Goal: Use online tool/utility: Utilize a website feature to perform a specific function

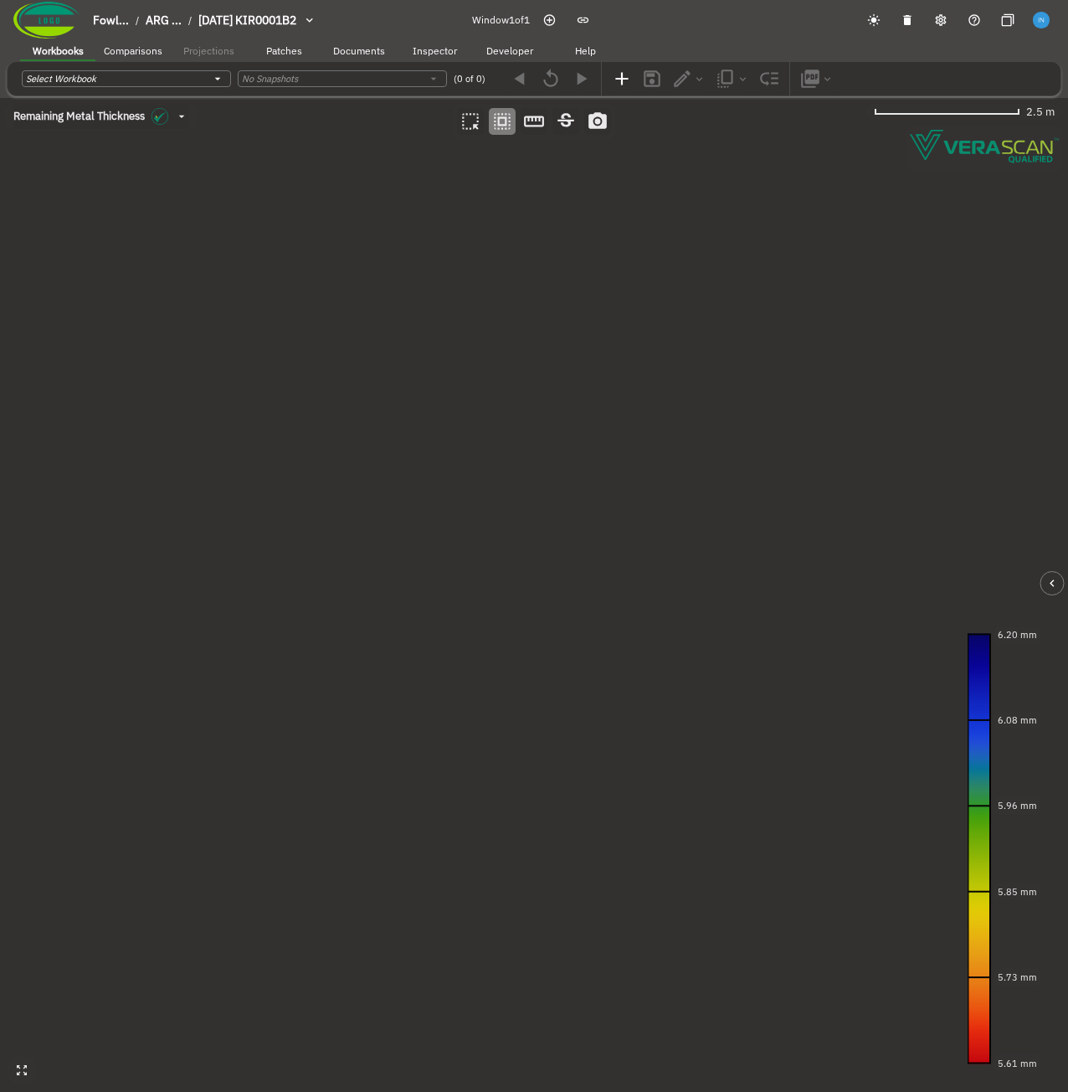
drag, startPoint x: 401, startPoint y: 470, endPoint x: 385, endPoint y: 461, distance: 18.0
click at [385, 461] on canvas at bounding box center [534, 595] width 1068 height 994
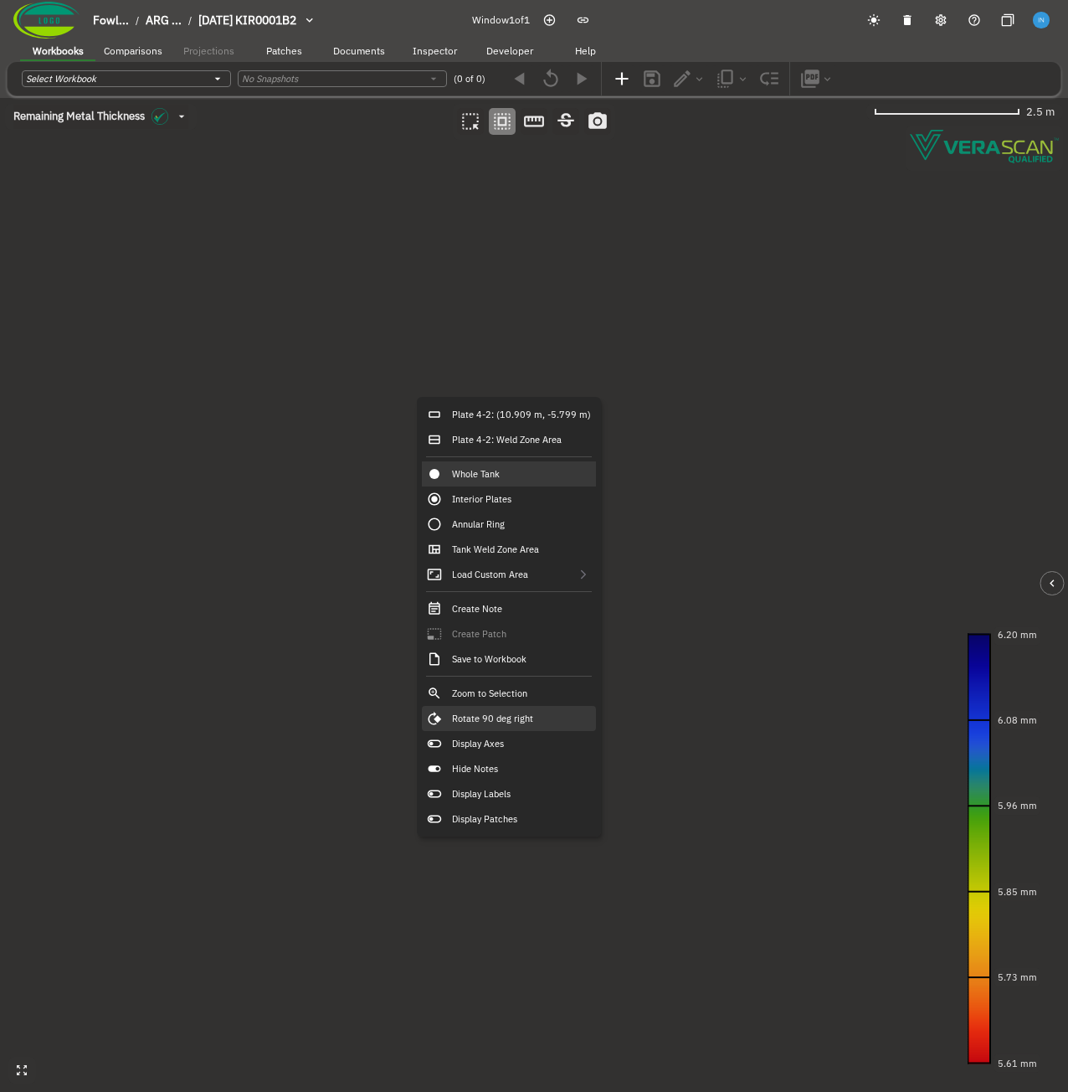
click at [533, 720] on div "Rotate 90 deg right" at bounding box center [509, 718] width 174 height 25
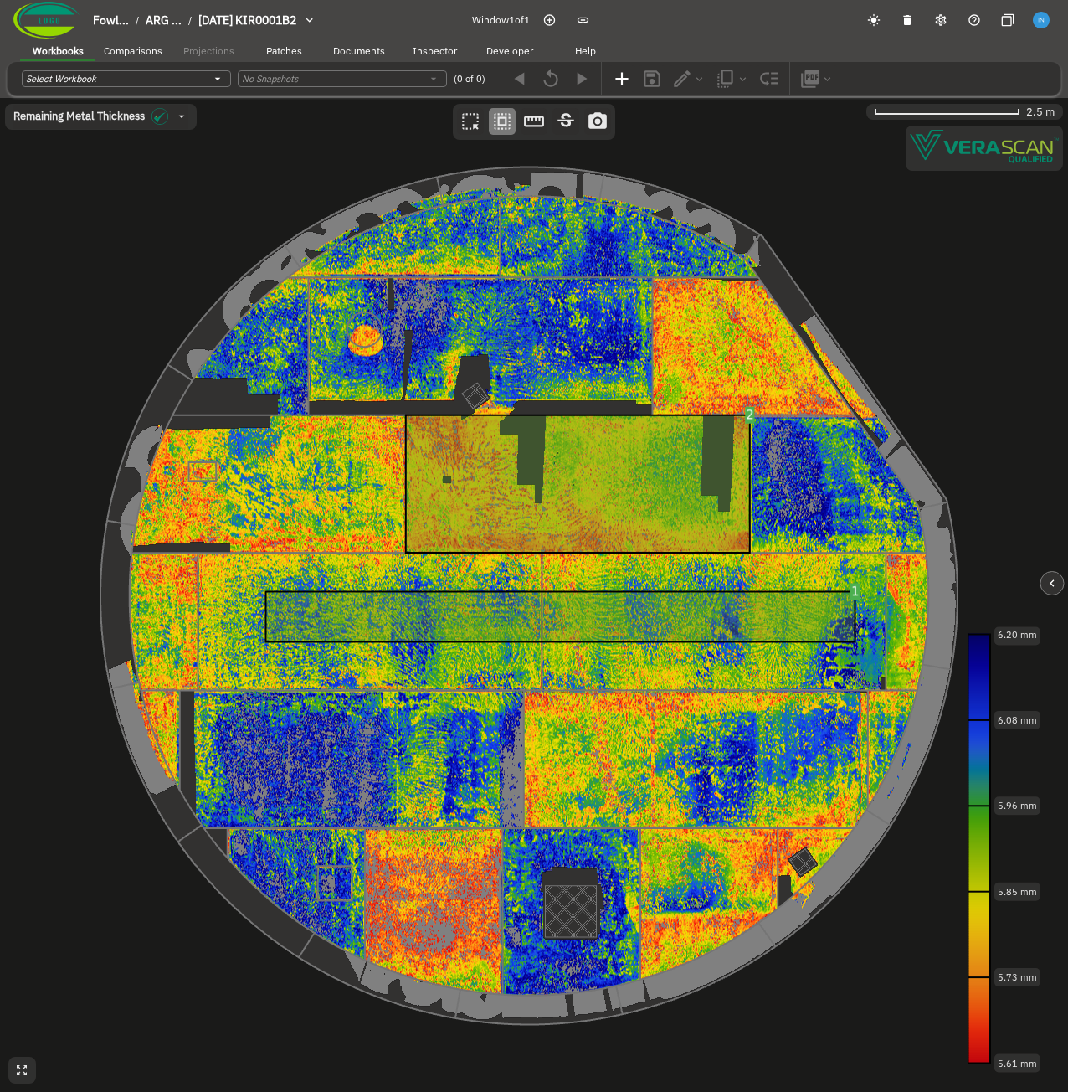
drag, startPoint x: 619, startPoint y: 306, endPoint x: 602, endPoint y: 307, distance: 16.8
click at [602, 307] on canvas at bounding box center [534, 595] width 1068 height 994
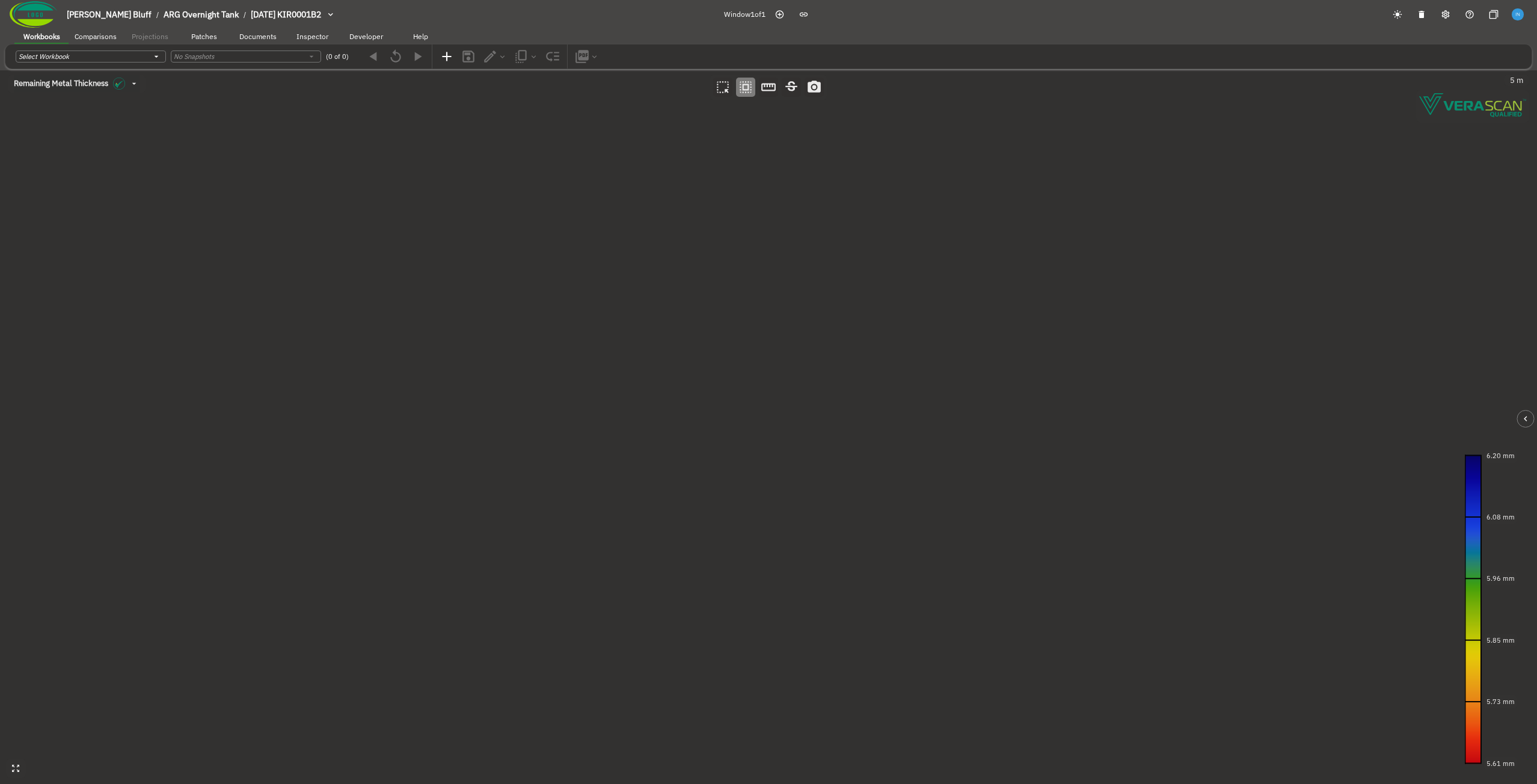
drag, startPoint x: 710, startPoint y: 290, endPoint x: 685, endPoint y: 291, distance: 25.0
click at [685, 291] on canvas at bounding box center [768, 427] width 1537 height 714
drag, startPoint x: 594, startPoint y: 279, endPoint x: 582, endPoint y: 279, distance: 12.0
click at [582, 279] on canvas at bounding box center [768, 427] width 1537 height 714
click at [767, 14] on icon "button" at bounding box center [779, 14] width 9 height 9
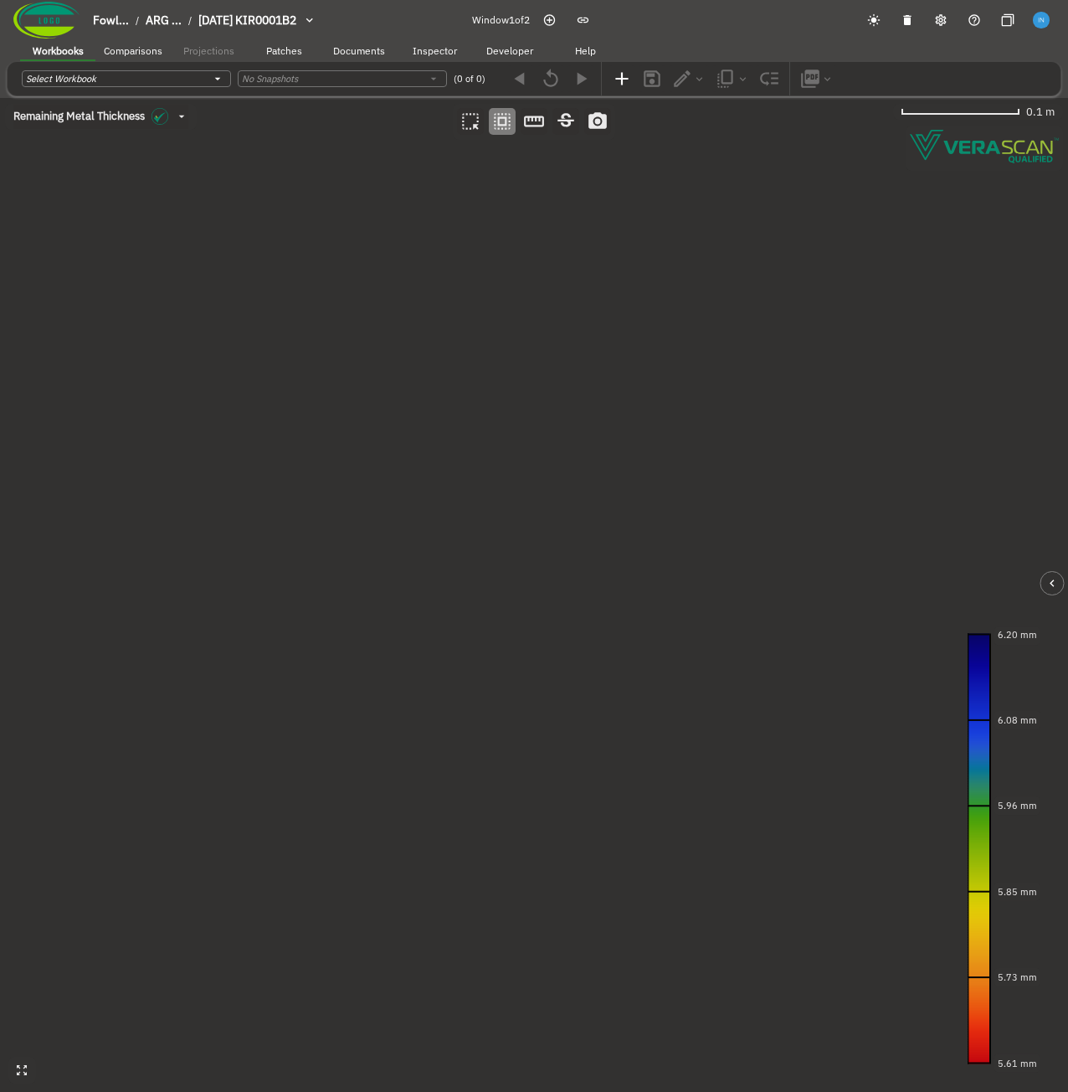
drag, startPoint x: 610, startPoint y: 337, endPoint x: 685, endPoint y: 538, distance: 213.5
click at [585, 124] on div "Remaining Metal Thickness [object Object] 0.1 m 6.20 mm 6.08 mm 5.96 mm 5.85 mm…" at bounding box center [534, 595] width 1068 height 994
drag, startPoint x: 734, startPoint y: 543, endPoint x: 623, endPoint y: 403, distance: 178.8
click at [623, 403] on canvas at bounding box center [534, 595] width 1068 height 994
click at [577, 517] on canvas at bounding box center [534, 595] width 1068 height 994
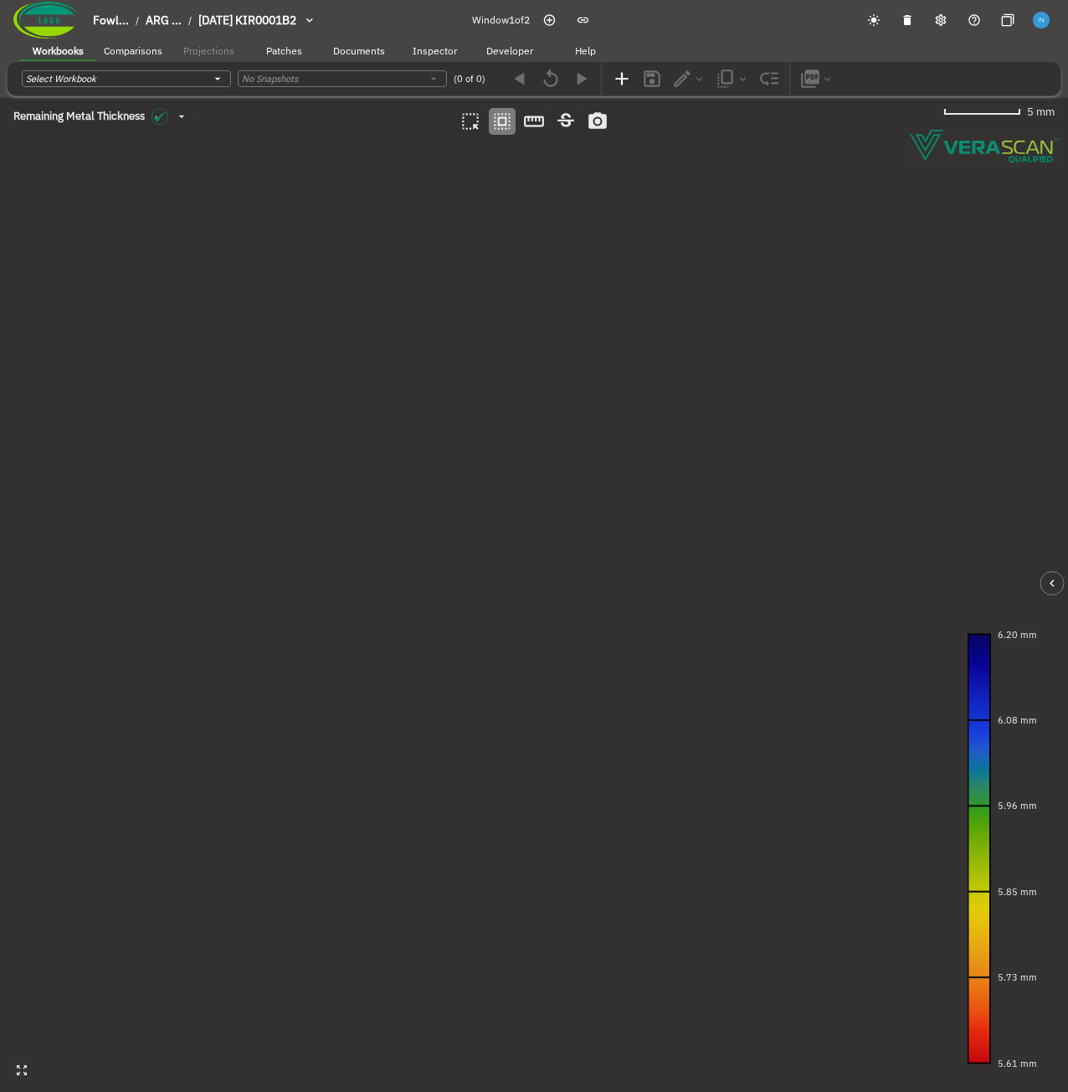
click at [577, 517] on canvas at bounding box center [534, 595] width 1068 height 994
drag, startPoint x: 750, startPoint y: 400, endPoint x: 605, endPoint y: 662, distance: 299.9
click at [605, 662] on canvas at bounding box center [534, 595] width 1068 height 994
drag, startPoint x: 488, startPoint y: 417, endPoint x: 714, endPoint y: 297, distance: 255.8
click at [714, 297] on canvas at bounding box center [534, 595] width 1068 height 994
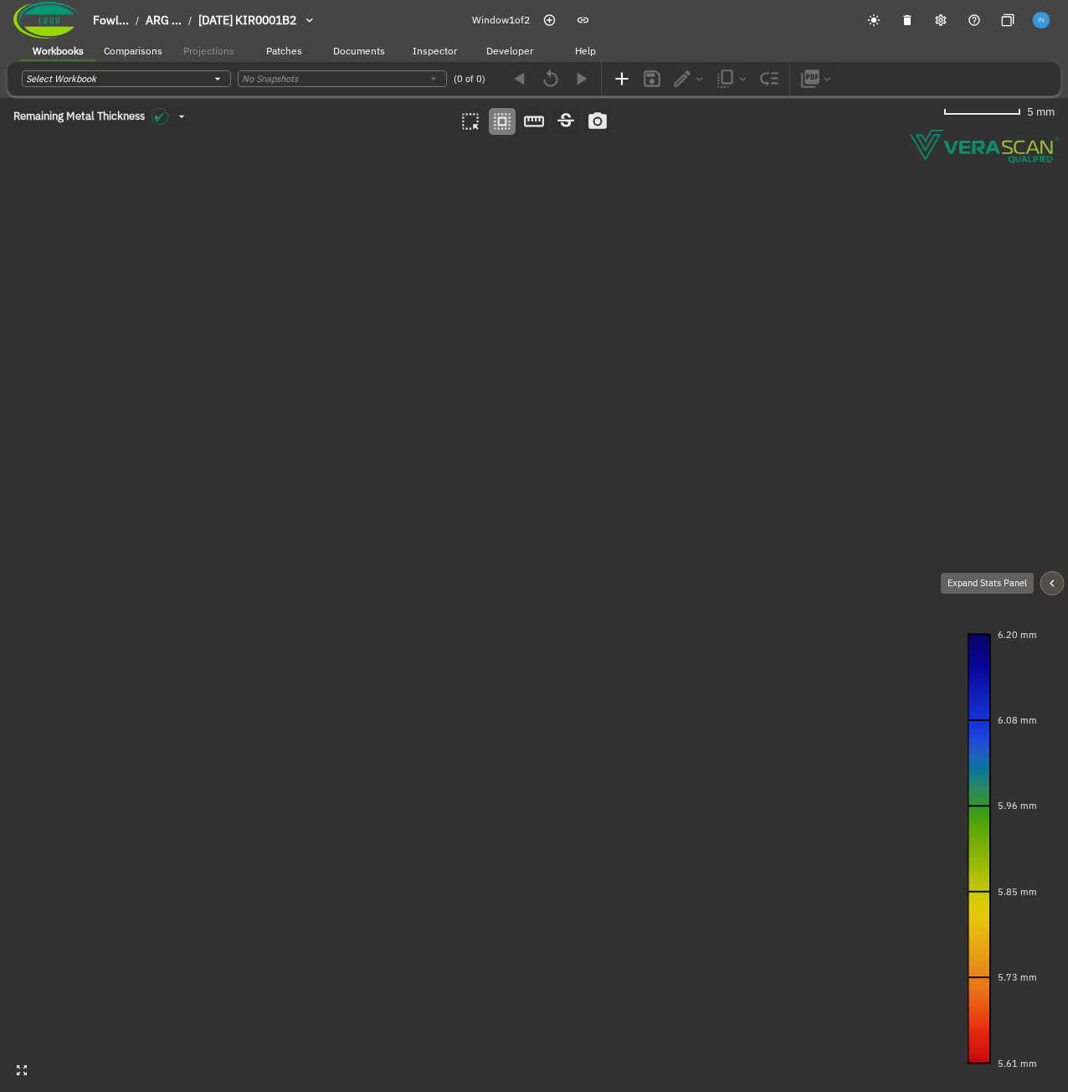
click at [1050, 584] on icon "button" at bounding box center [1053, 583] width 14 height 14
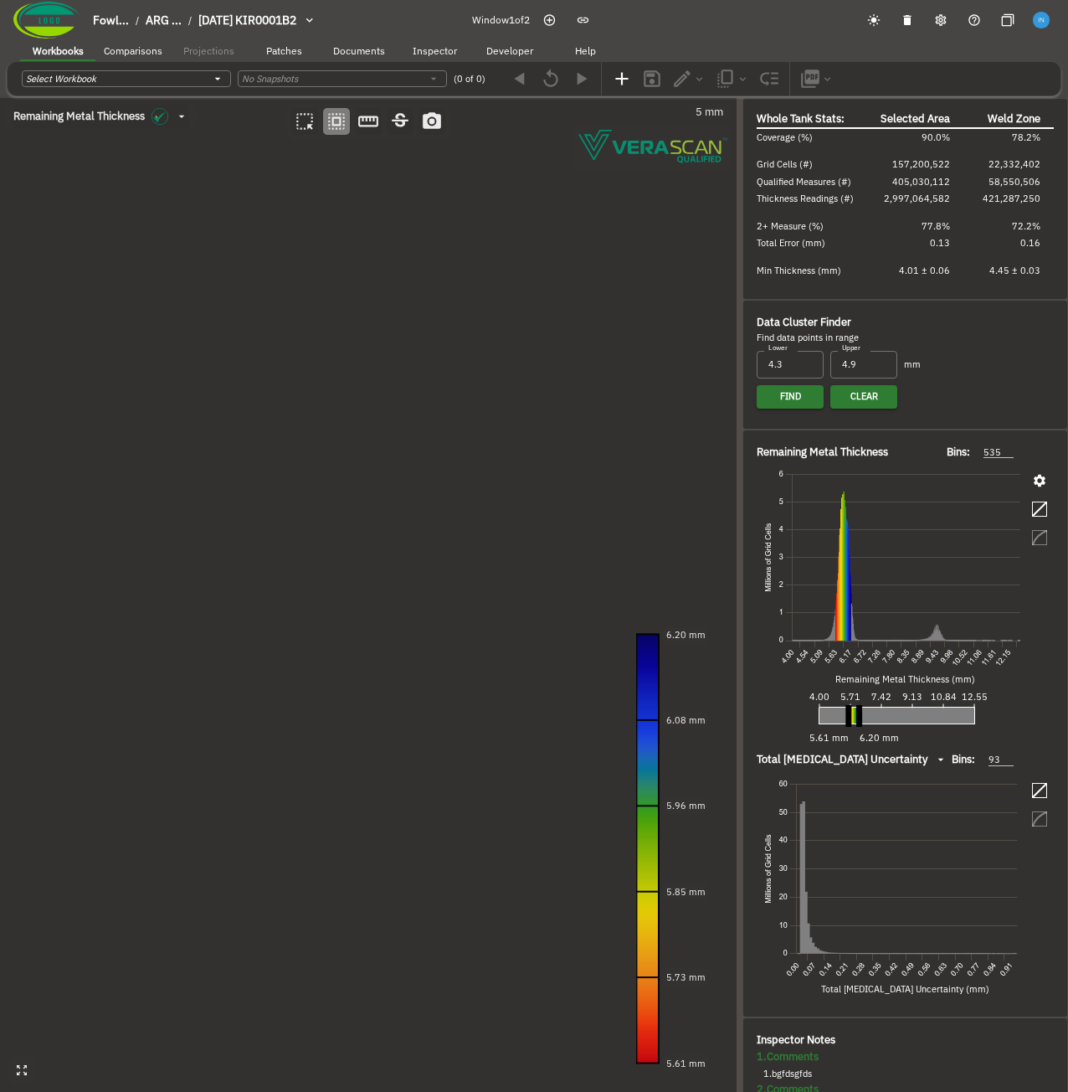
drag, startPoint x: 562, startPoint y: 423, endPoint x: 593, endPoint y: 223, distance: 202.5
click at [593, 223] on canvas at bounding box center [368, 595] width 737 height 994
drag, startPoint x: 534, startPoint y: 259, endPoint x: 536, endPoint y: 131, distance: 128.1
click at [536, 131] on canvas at bounding box center [368, 595] width 737 height 994
drag, startPoint x: 507, startPoint y: 452, endPoint x: 445, endPoint y: 473, distance: 65.4
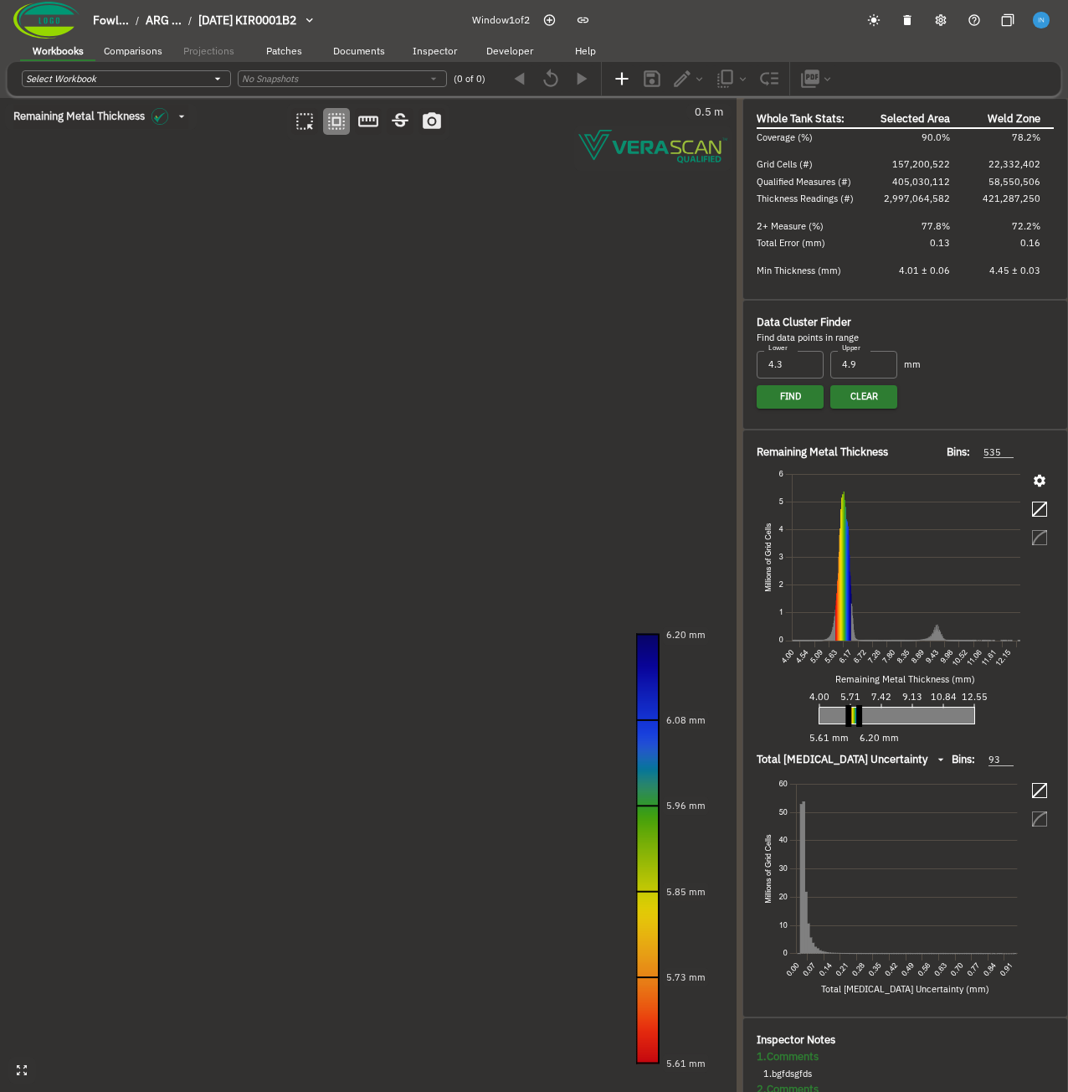
click at [371, 509] on canvas at bounding box center [368, 595] width 737 height 994
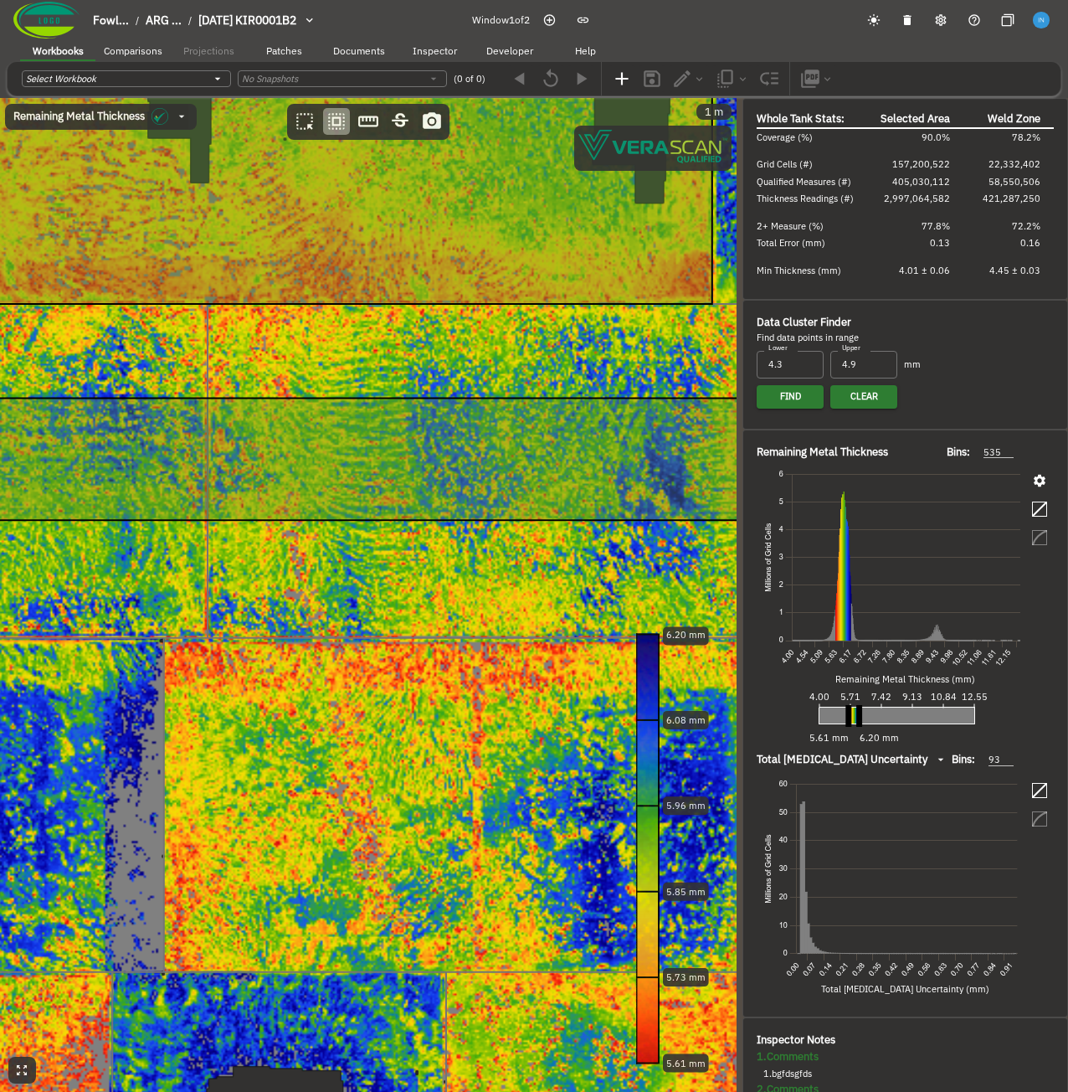
drag, startPoint x: 451, startPoint y: 472, endPoint x: 613, endPoint y: 506, distance: 165.0
click at [397, 507] on canvas at bounding box center [368, 595] width 737 height 994
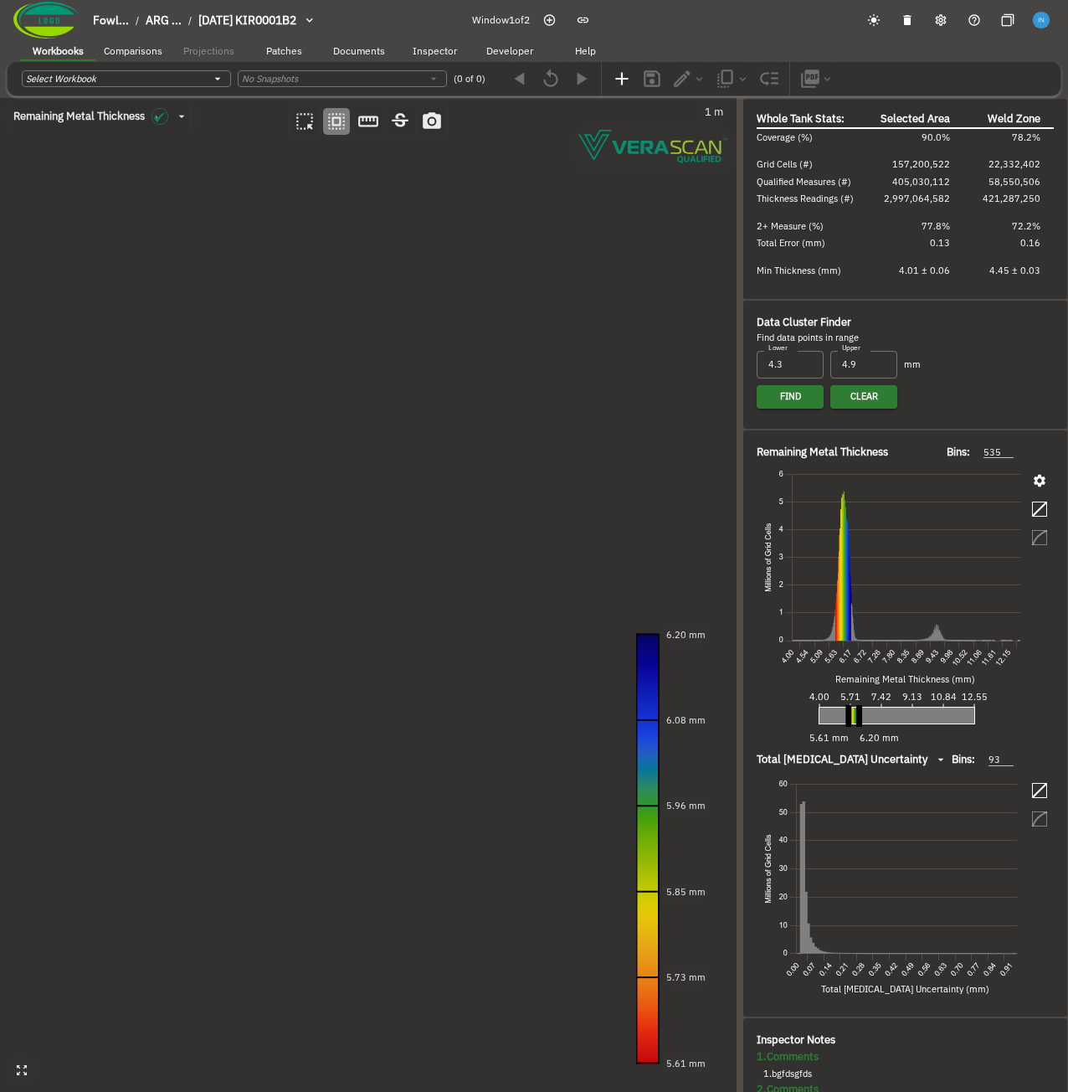
click at [559, 497] on canvas at bounding box center [368, 595] width 737 height 994
click at [586, 415] on canvas at bounding box center [368, 595] width 737 height 994
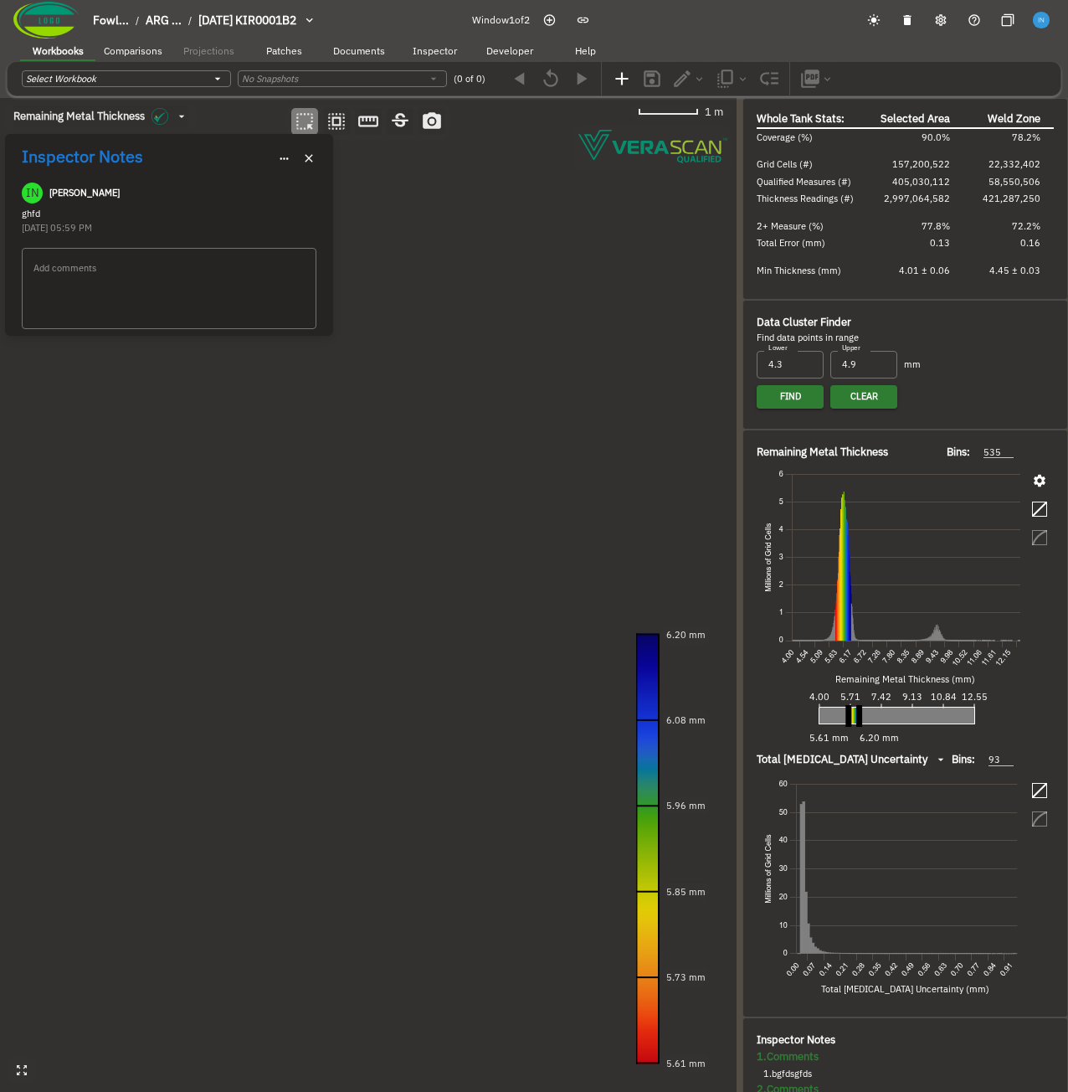
click at [282, 160] on icon "button" at bounding box center [284, 158] width 13 height 13
click at [343, 214] on span "Delete" at bounding box center [330, 212] width 27 height 14
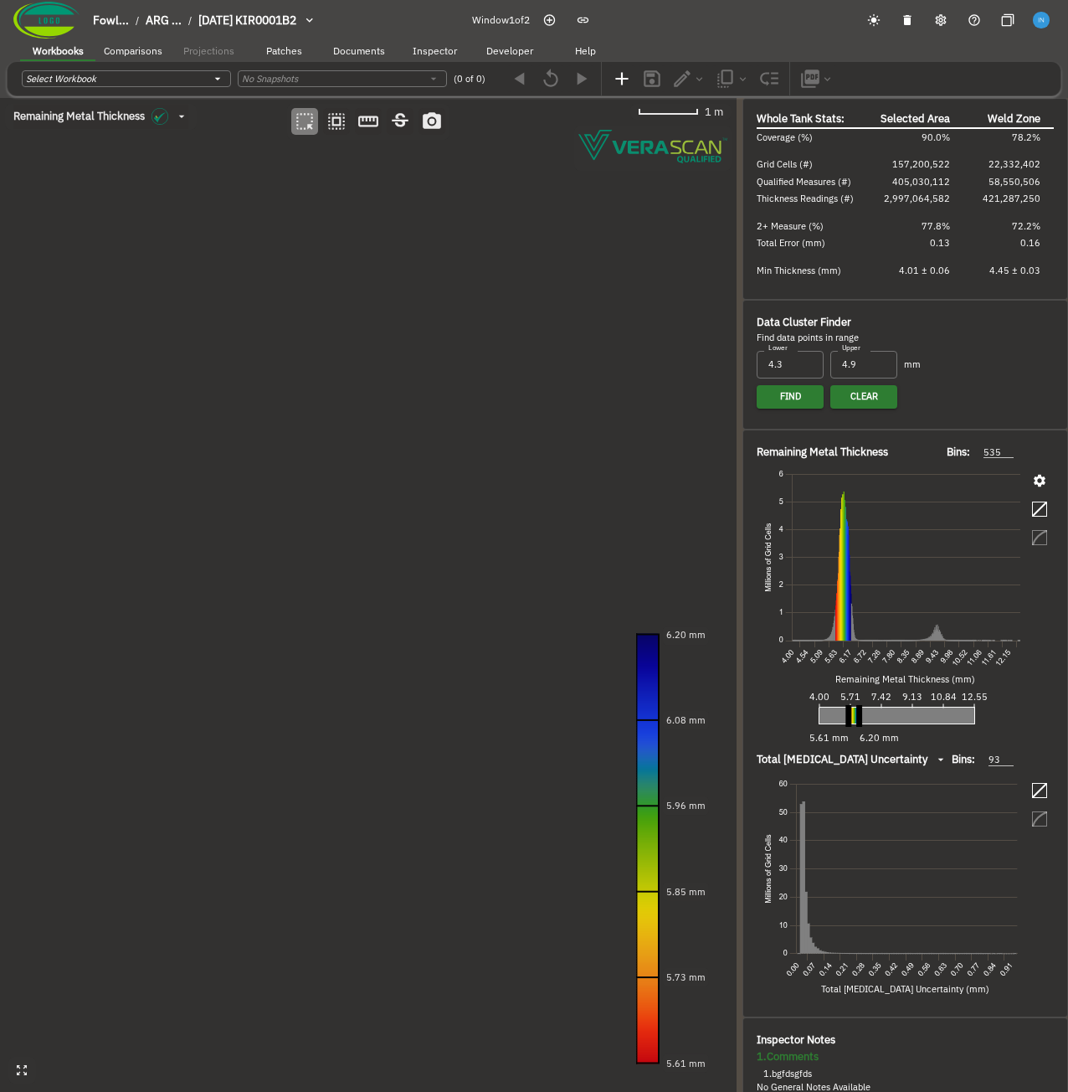
click at [697, 594] on canvas at bounding box center [368, 595] width 737 height 994
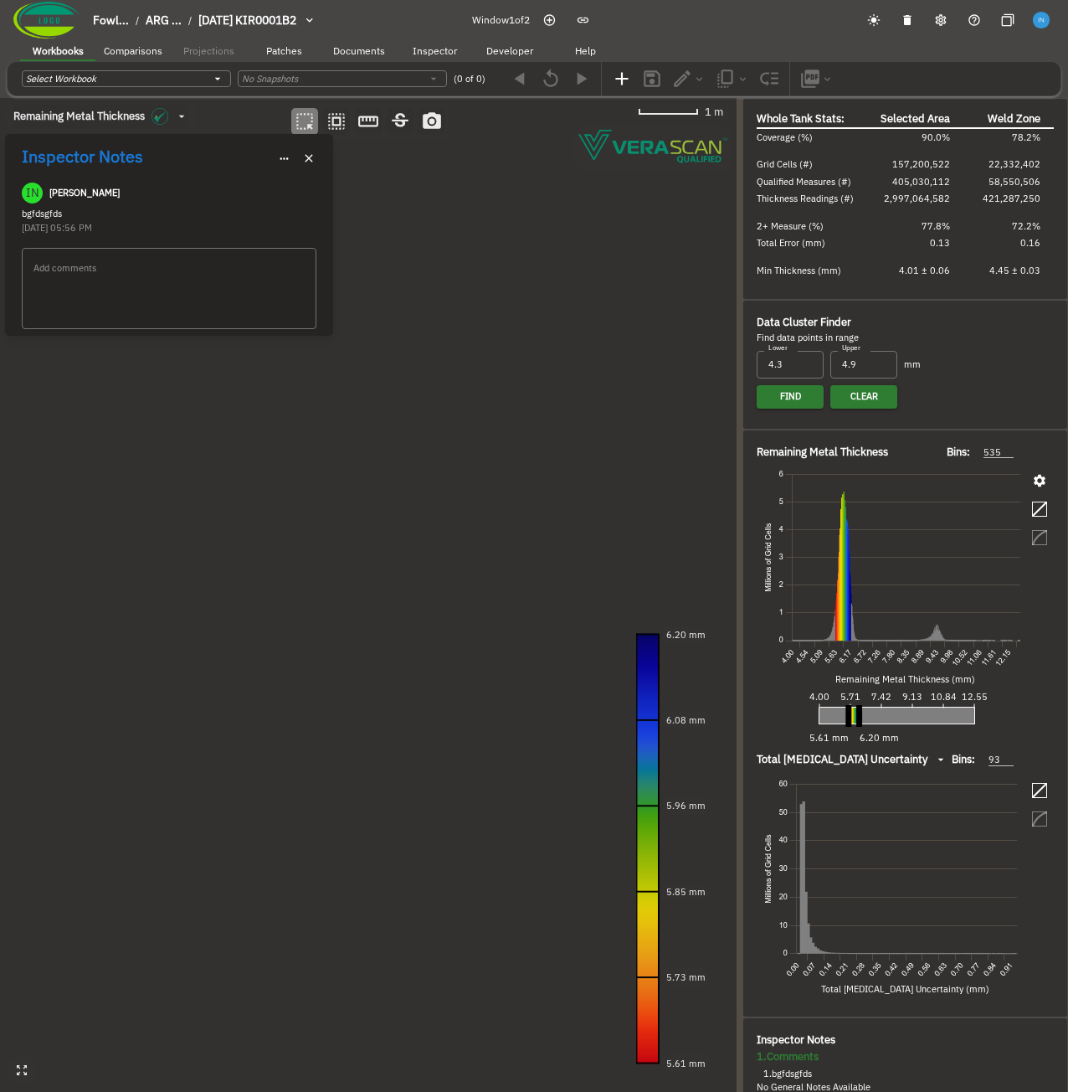
click at [280, 161] on icon "button" at bounding box center [284, 158] width 13 height 13
click at [353, 213] on li "Delete" at bounding box center [351, 212] width 151 height 25
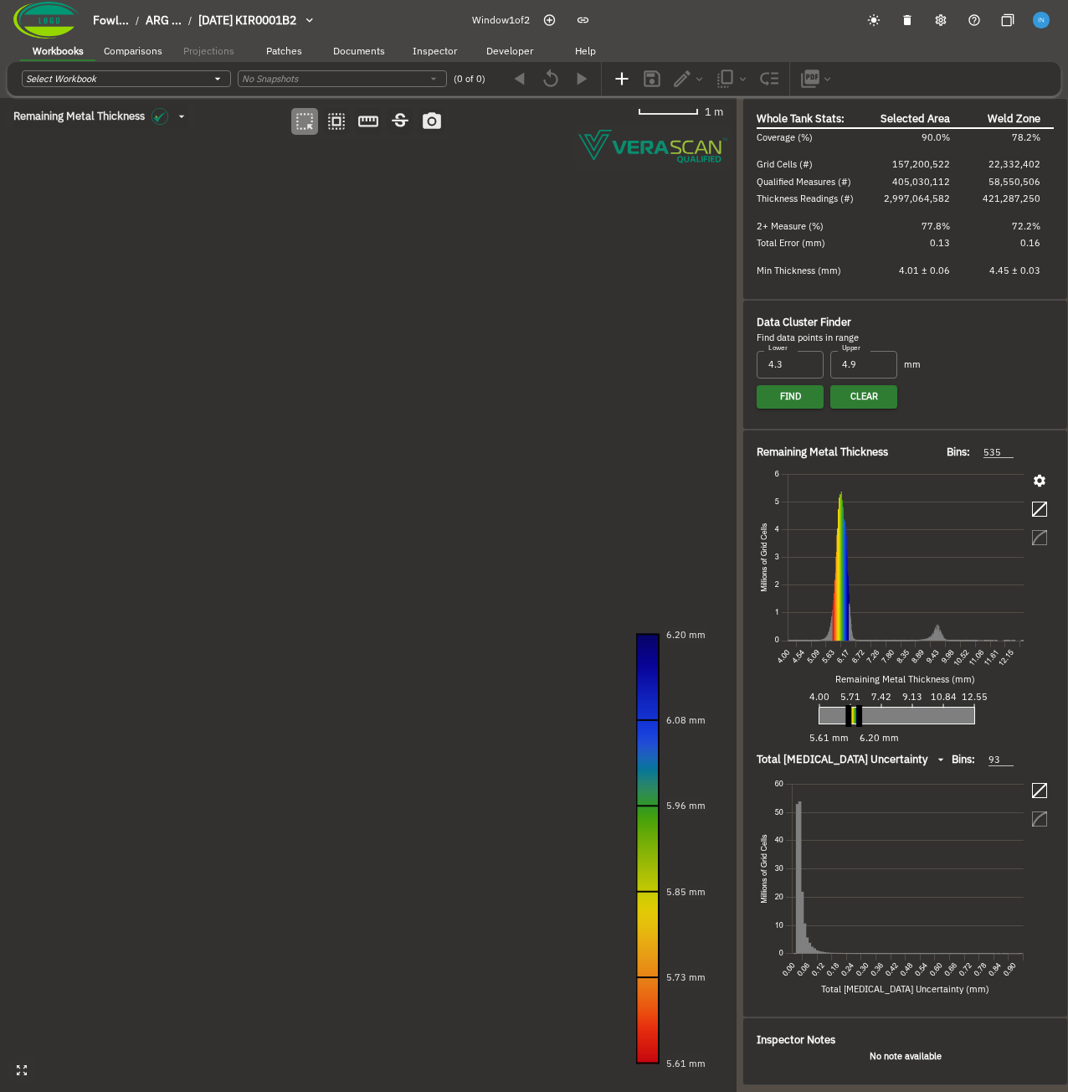
drag, startPoint x: 491, startPoint y: 455, endPoint x: 470, endPoint y: 414, distance: 46.4
click at [470, 414] on canvas at bounding box center [368, 595] width 737 height 994
click at [344, 133] on button "button" at bounding box center [336, 121] width 27 height 27
click at [343, 367] on canvas at bounding box center [368, 595] width 737 height 994
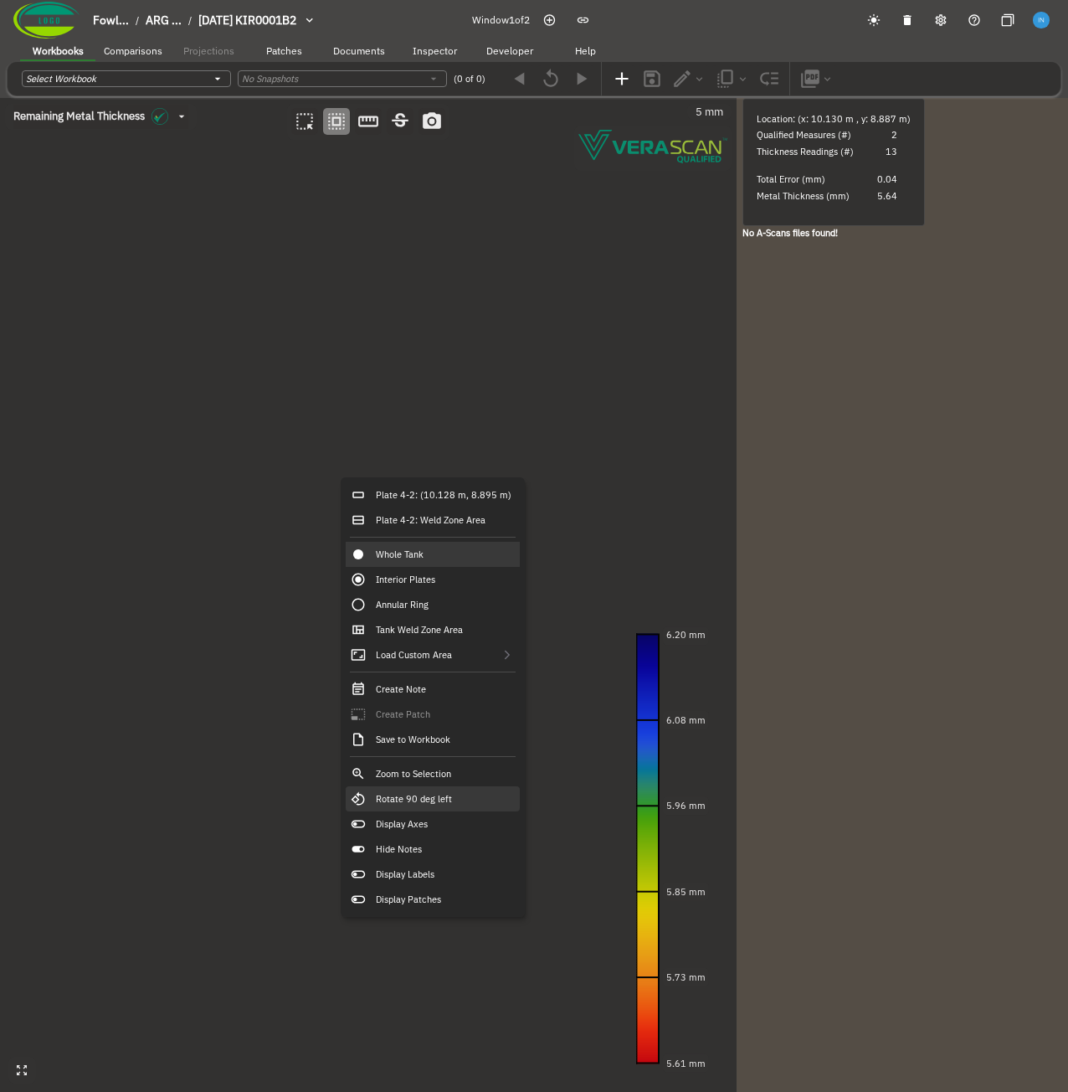
click at [454, 800] on div "Rotate 90 deg left" at bounding box center [433, 798] width 174 height 25
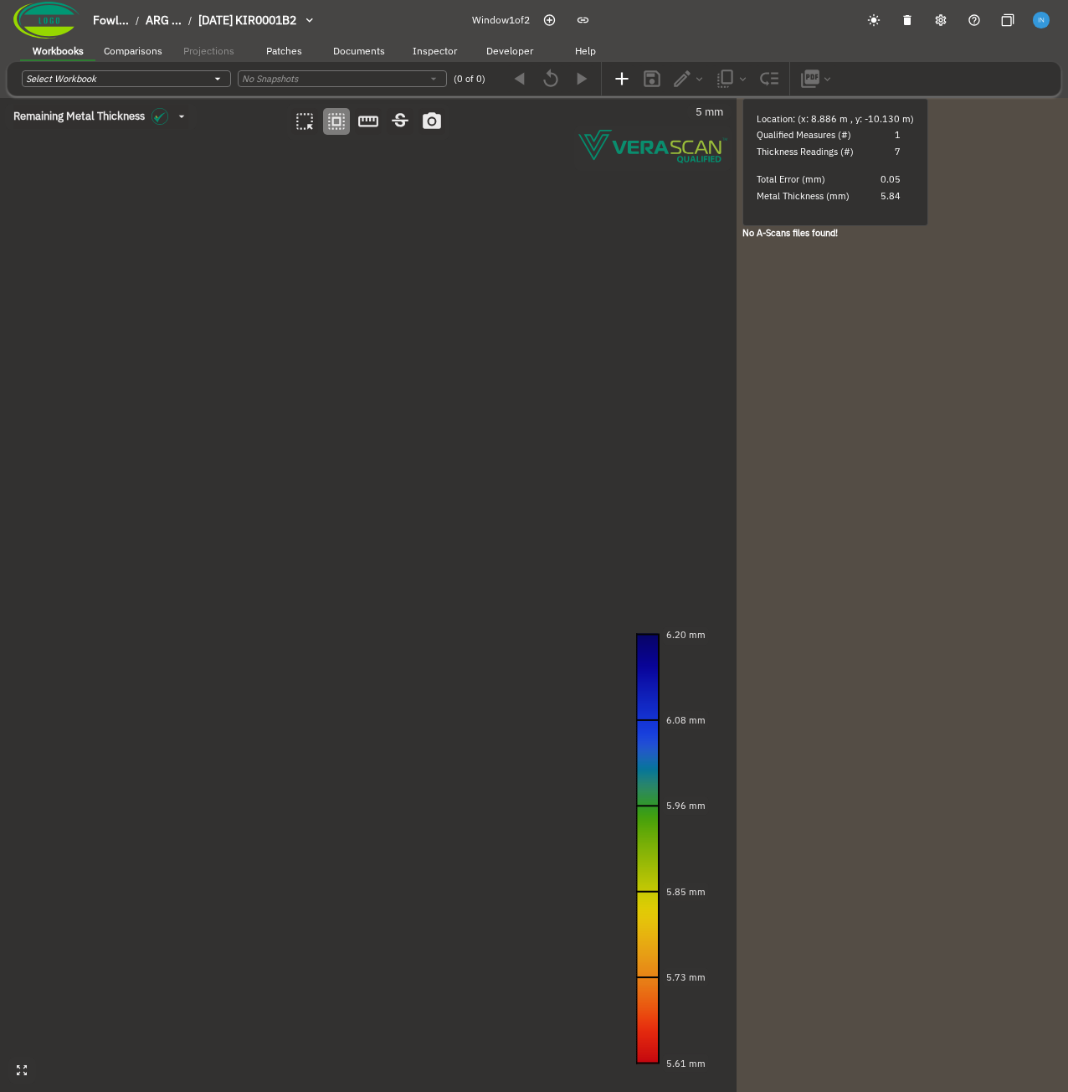
click at [404, 457] on canvas at bounding box center [368, 595] width 737 height 994
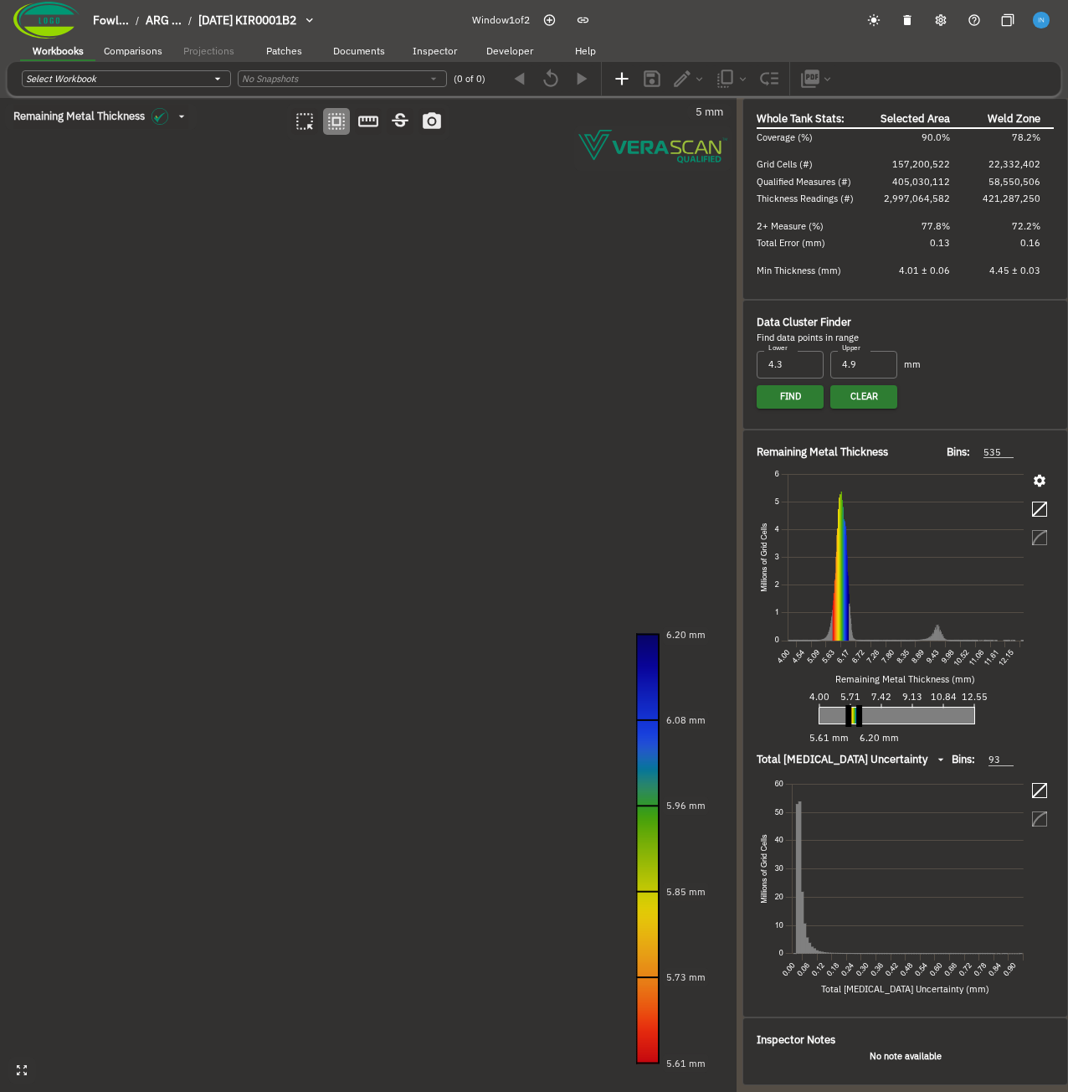
click at [419, 528] on canvas at bounding box center [368, 595] width 737 height 994
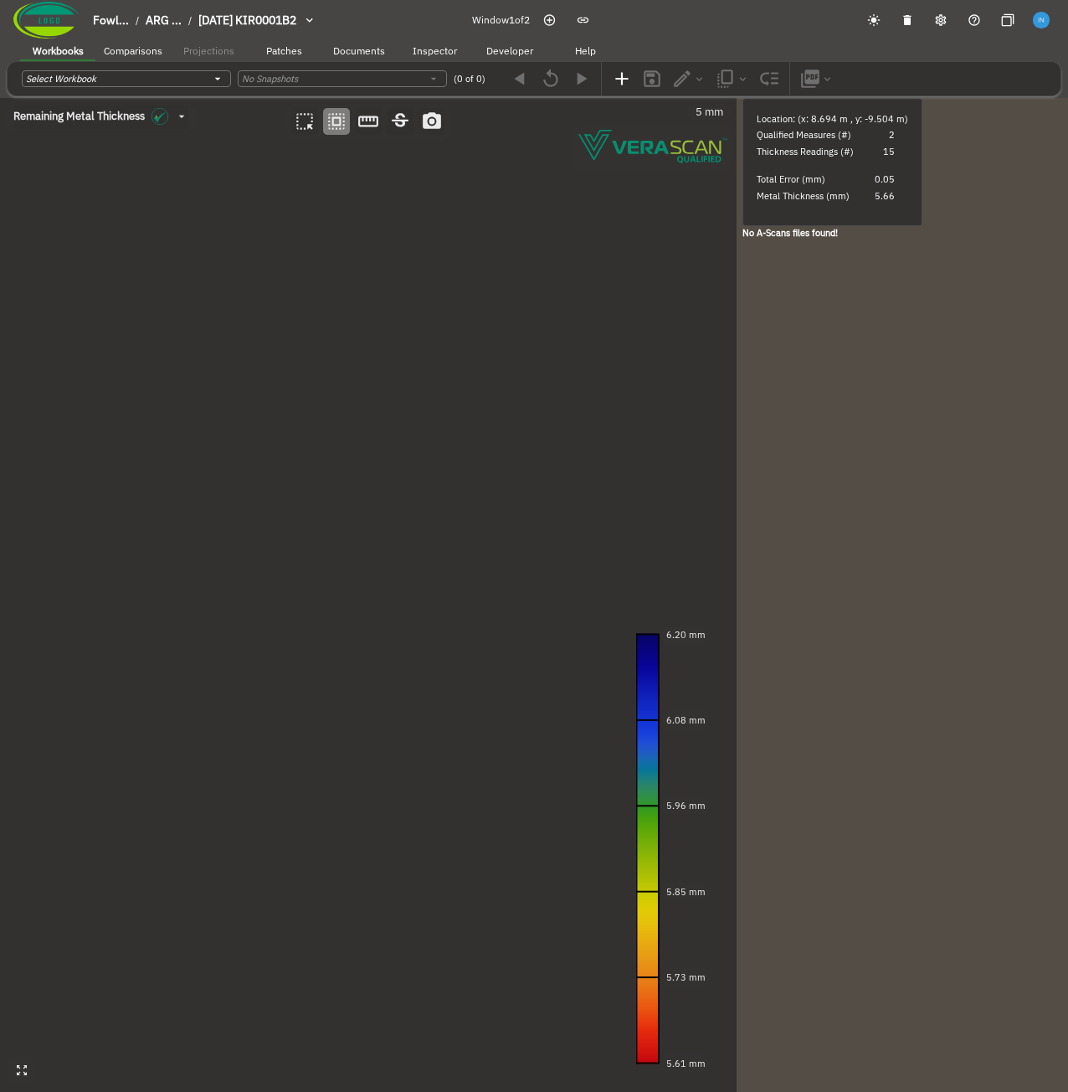
click at [521, 48] on span "Developer" at bounding box center [509, 50] width 47 height 13
click at [425, 607] on canvas at bounding box center [368, 595] width 737 height 994
click at [363, 435] on canvas at bounding box center [368, 595] width 737 height 994
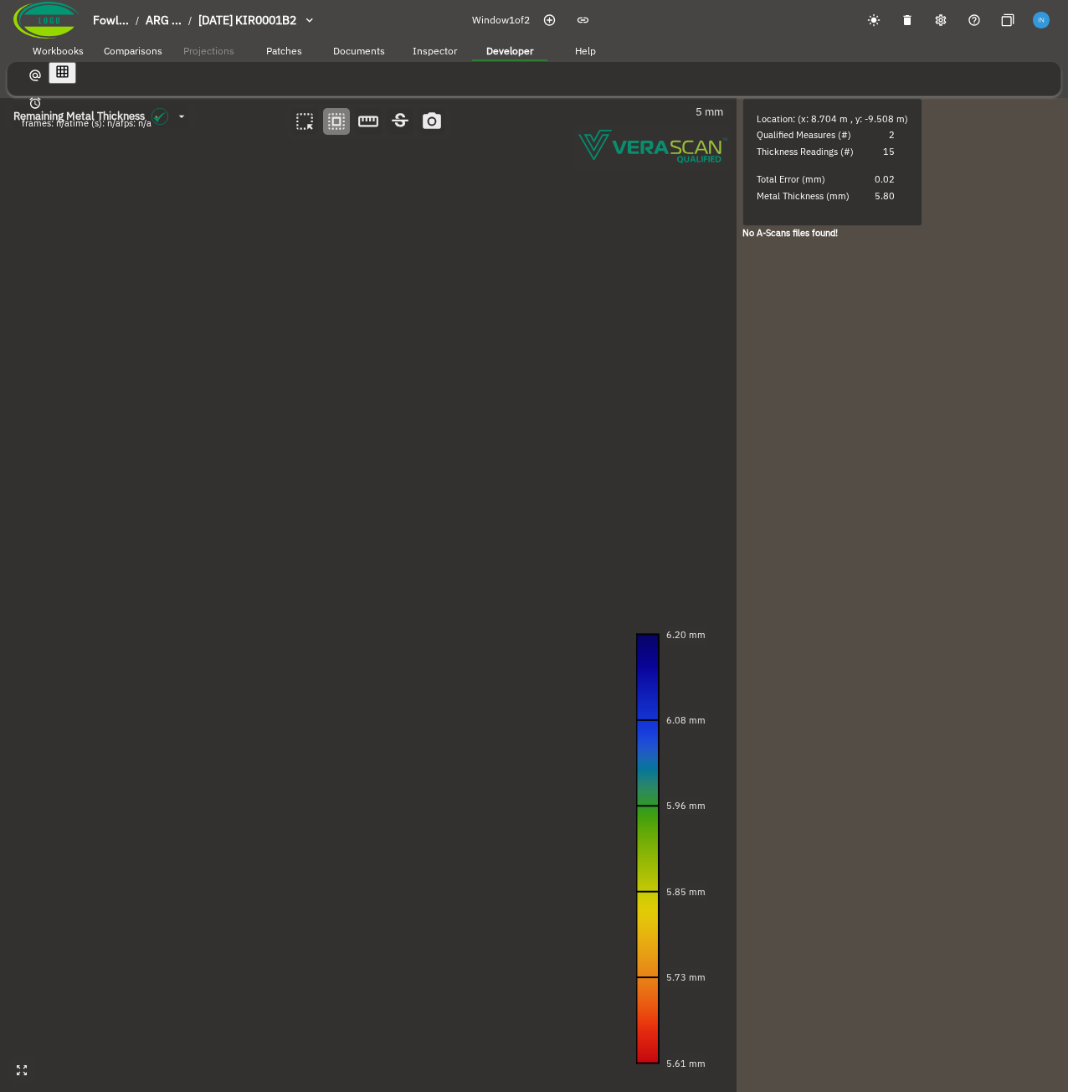
click at [360, 430] on canvas at bounding box center [368, 595] width 737 height 994
click at [509, 443] on canvas at bounding box center [368, 595] width 737 height 994
click at [485, 518] on canvas at bounding box center [368, 595] width 737 height 994
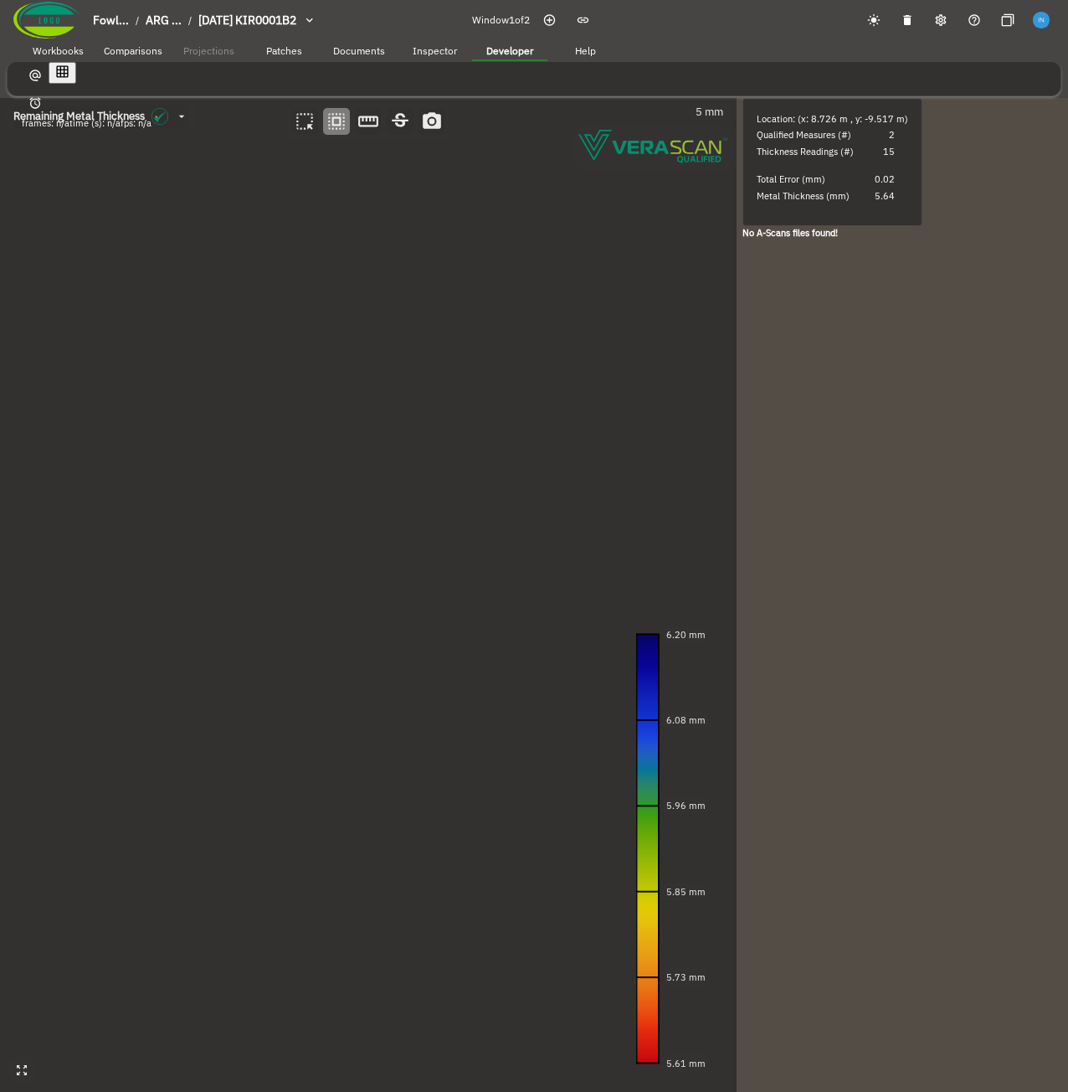
click at [485, 518] on canvas at bounding box center [368, 595] width 737 height 994
drag, startPoint x: 903, startPoint y: 129, endPoint x: 851, endPoint y: 121, distance: 53.3
click at [851, 121] on div "Location: (x: 8.731 m , y: -9.525 m)" at bounding box center [833, 119] width 152 height 14
drag, startPoint x: 389, startPoint y: 609, endPoint x: 417, endPoint y: 553, distance: 62.2
click at [417, 553] on canvas at bounding box center [368, 595] width 737 height 994
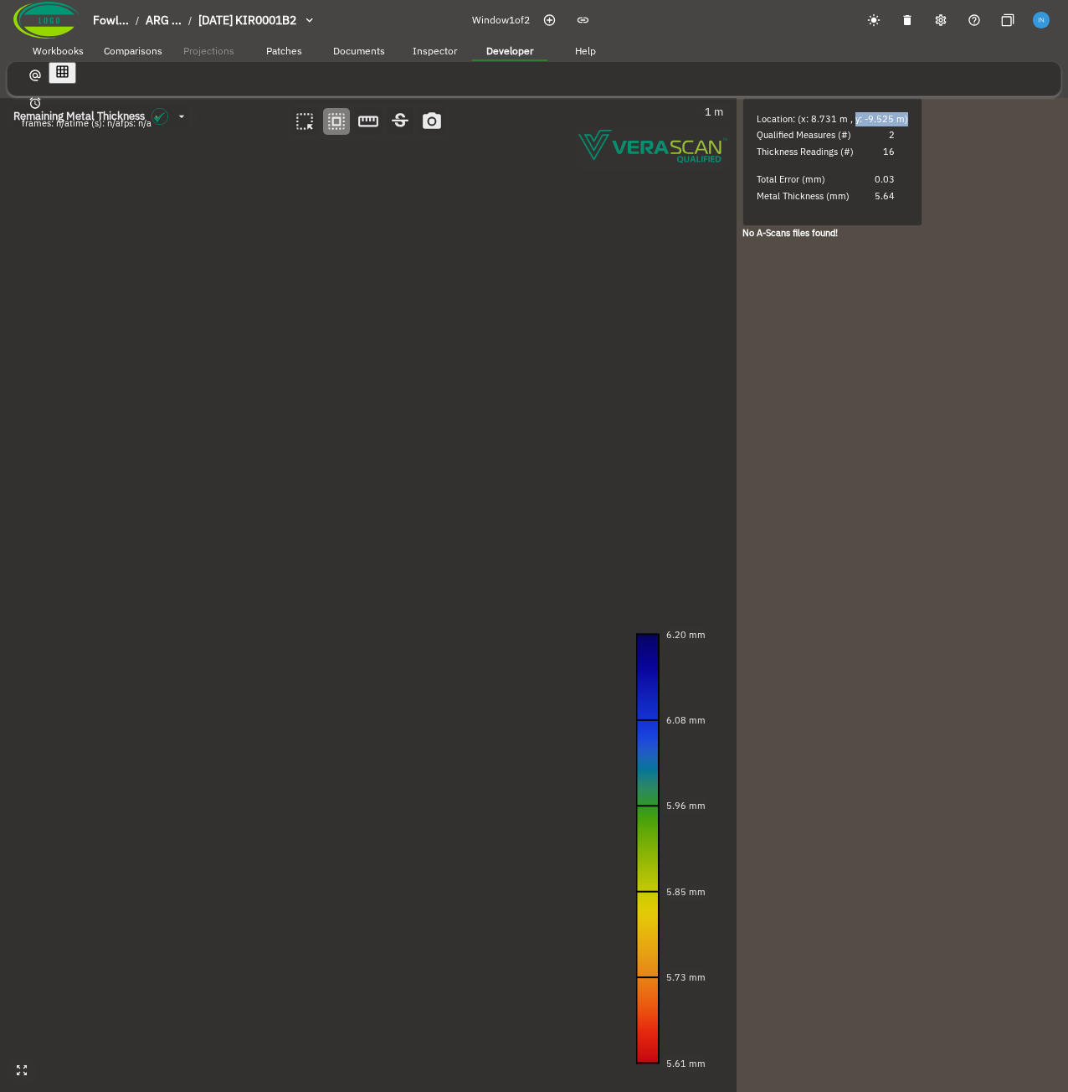
drag, startPoint x: 416, startPoint y: 587, endPoint x: 442, endPoint y: 581, distance: 26.6
click at [442, 581] on canvas at bounding box center [368, 595] width 737 height 994
drag, startPoint x: 325, startPoint y: 552, endPoint x: 380, endPoint y: 548, distance: 55.4
click at [380, 548] on canvas at bounding box center [368, 595] width 737 height 994
drag, startPoint x: 267, startPoint y: 492, endPoint x: 148, endPoint y: 426, distance: 136.1
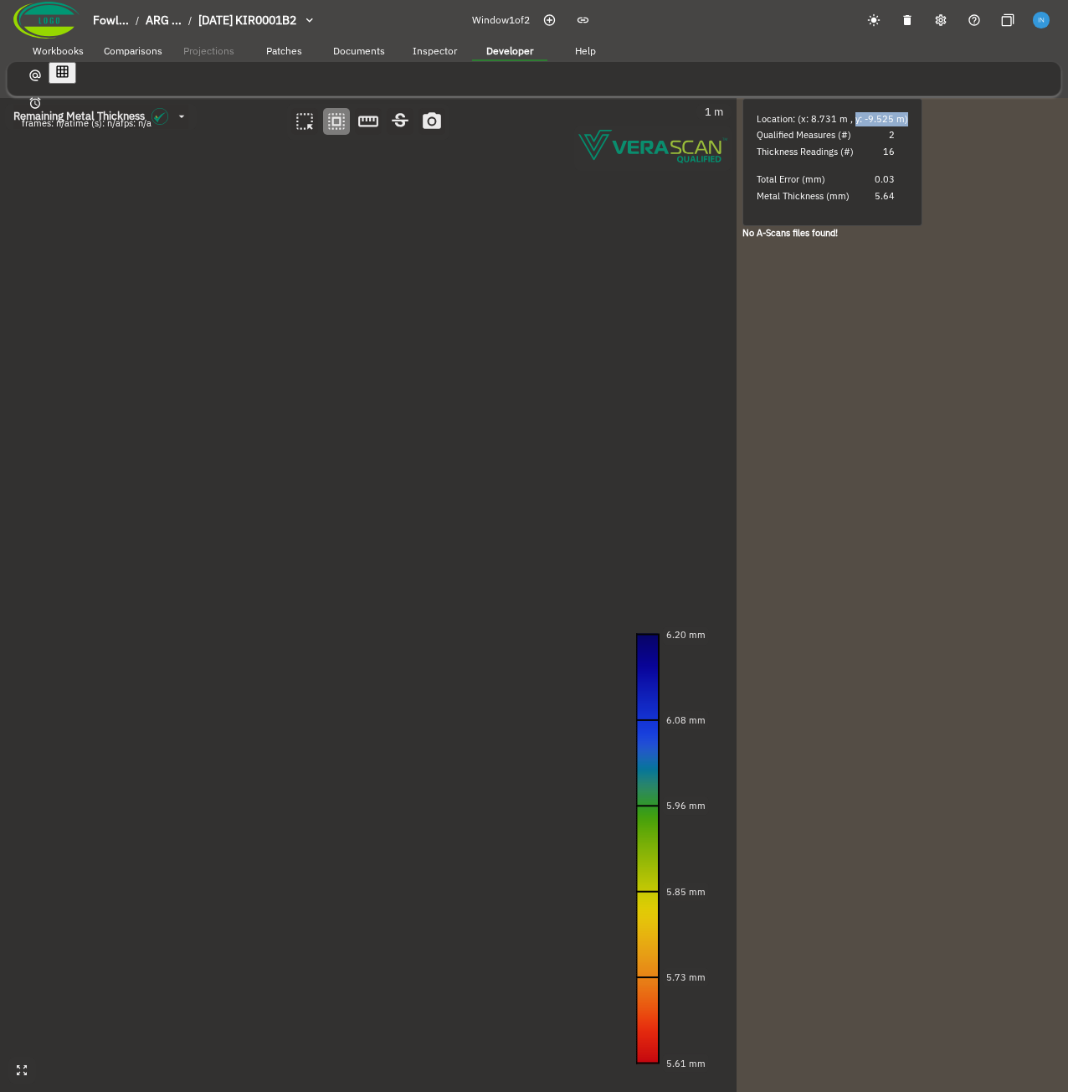
click at [148, 426] on canvas at bounding box center [368, 595] width 737 height 994
drag, startPoint x: 342, startPoint y: 500, endPoint x: 132, endPoint y: 498, distance: 210.2
click at [132, 498] on canvas at bounding box center [368, 595] width 737 height 994
click at [495, 319] on canvas at bounding box center [368, 595] width 737 height 994
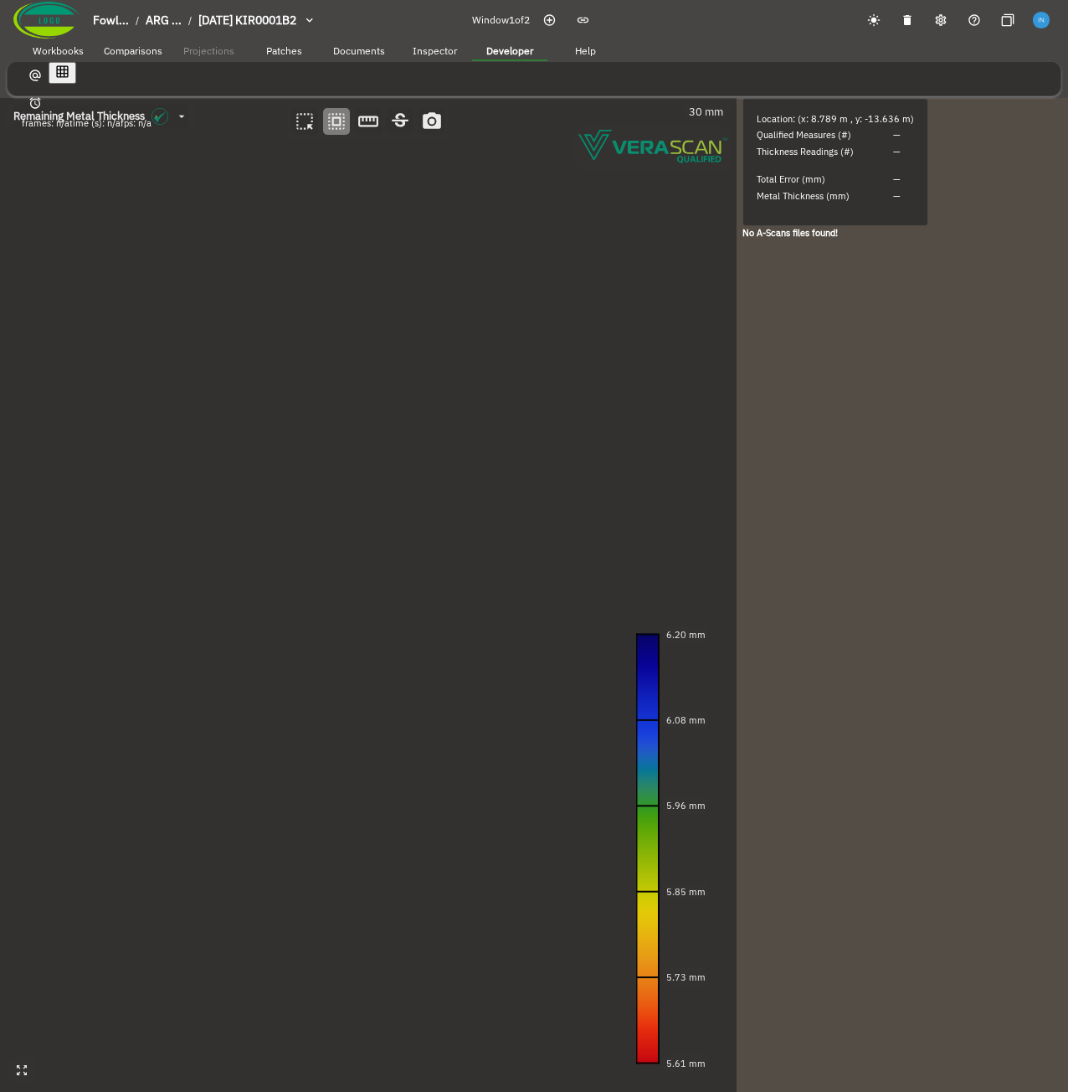
drag, startPoint x: 460, startPoint y: 716, endPoint x: 458, endPoint y: 502, distance: 214.4
click at [458, 502] on canvas at bounding box center [368, 595] width 737 height 994
drag, startPoint x: 414, startPoint y: 333, endPoint x: 407, endPoint y: 419, distance: 85.7
click at [407, 419] on canvas at bounding box center [368, 595] width 737 height 994
drag, startPoint x: 224, startPoint y: 566, endPoint x: 549, endPoint y: 491, distance: 333.5
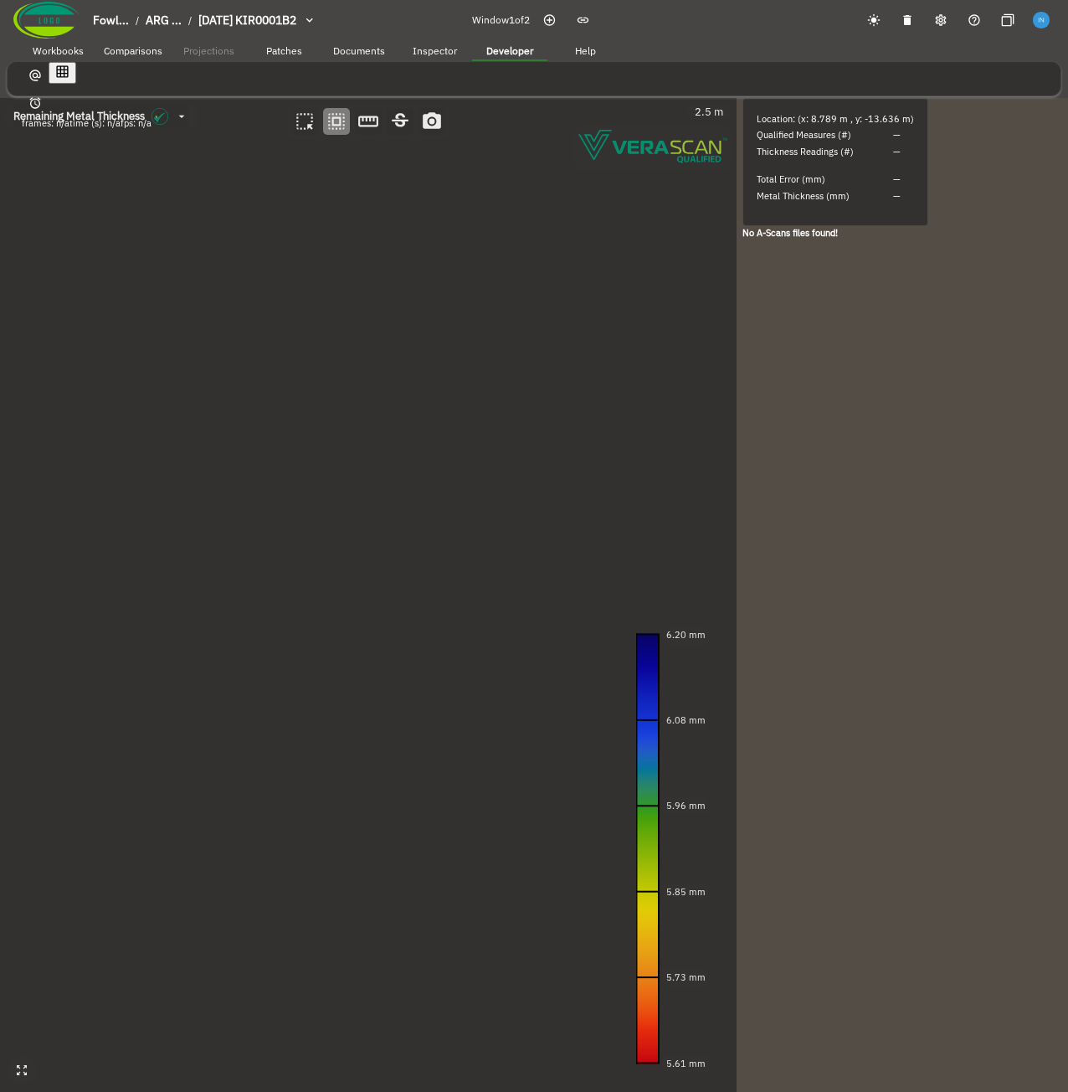
click at [549, 491] on canvas at bounding box center [368, 595] width 737 height 994
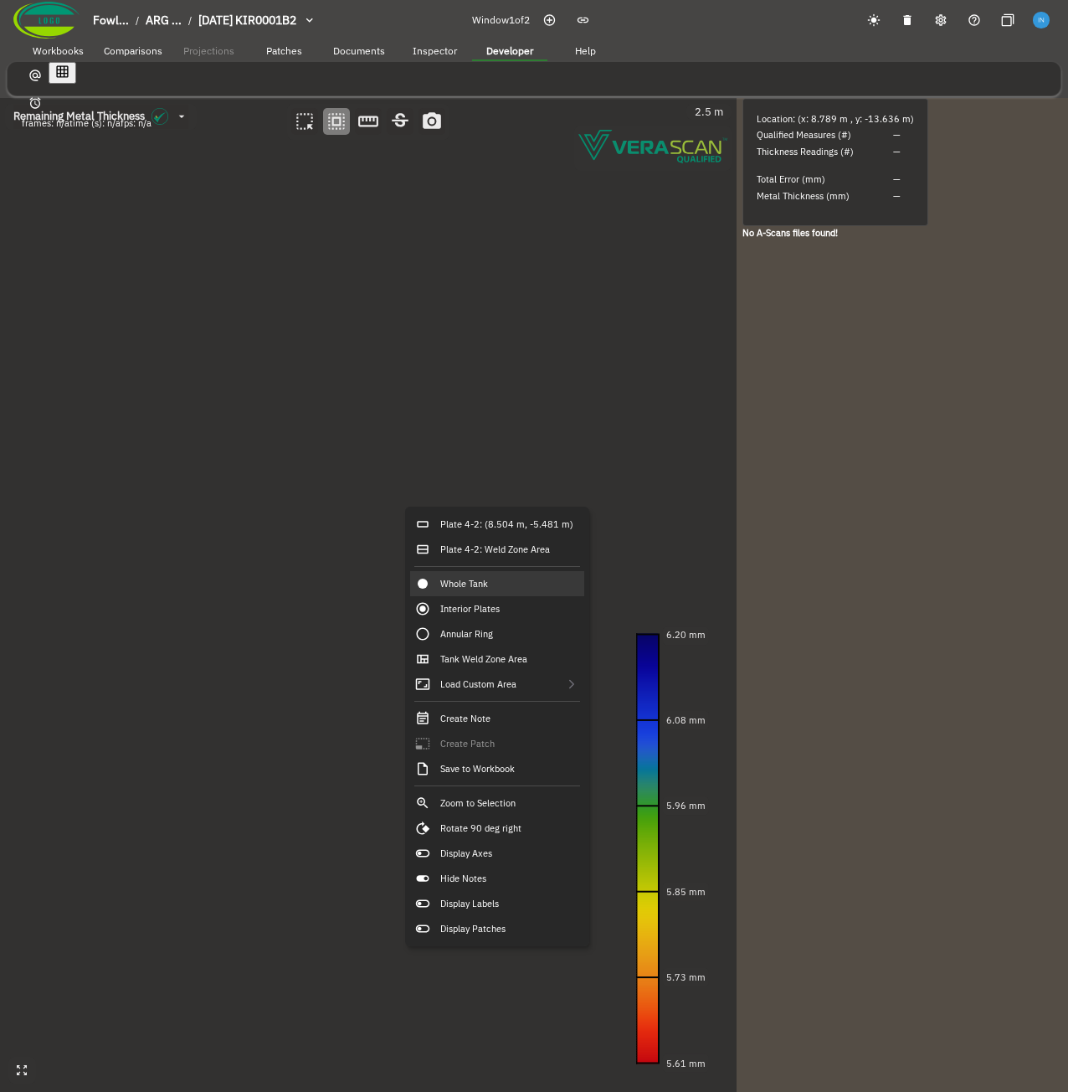
click at [317, 508] on canvas at bounding box center [368, 595] width 737 height 994
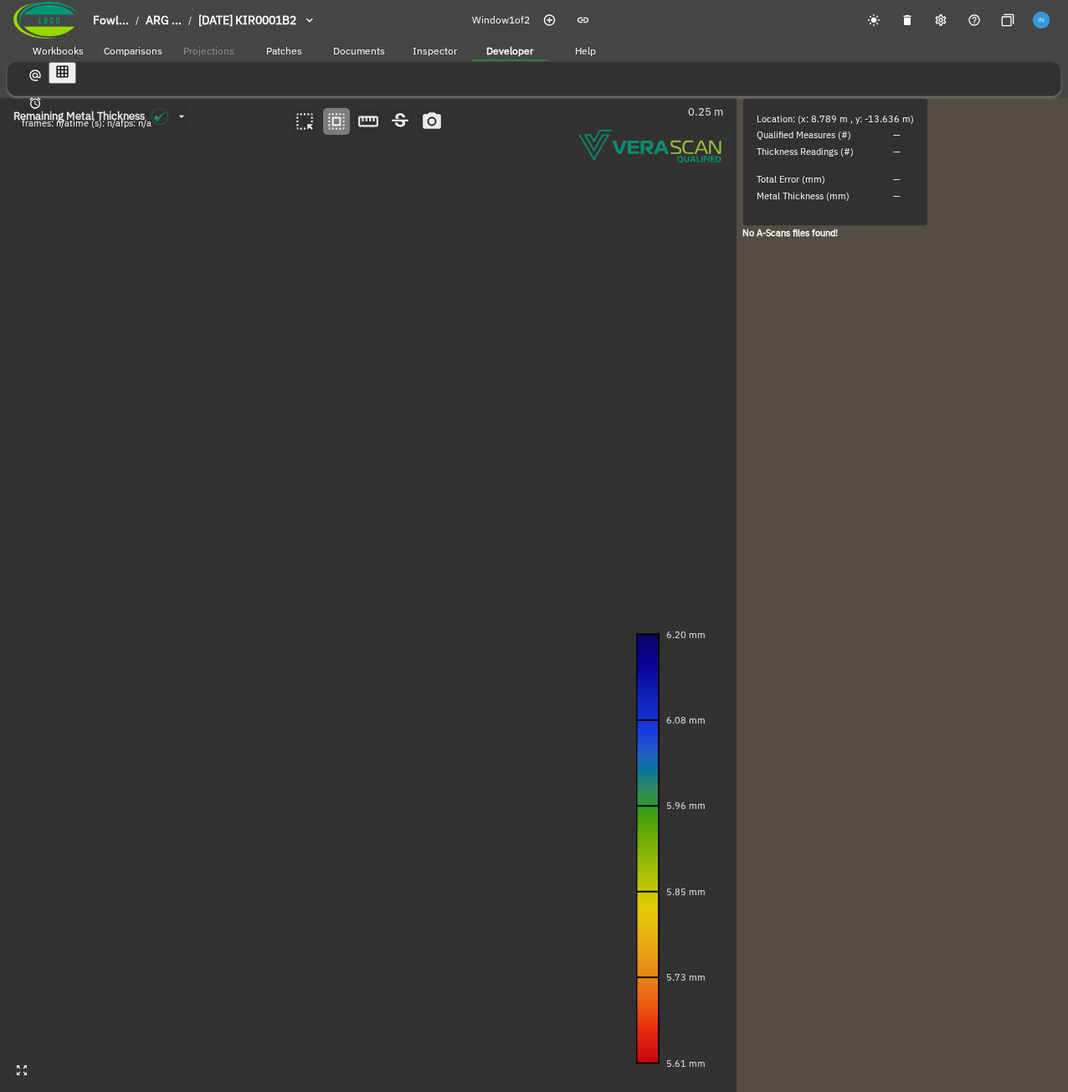
drag, startPoint x: 308, startPoint y: 574, endPoint x: 379, endPoint y: 345, distance: 239.4
click at [379, 345] on canvas at bounding box center [368, 595] width 737 height 994
drag, startPoint x: 307, startPoint y: 443, endPoint x: 653, endPoint y: 746, distance: 459.8
click at [657, 749] on div "Remaining Metal Thickness [object Object] 5 mm 6.20 mm 6.08 mm 5.96 mm 5.85 mm …" at bounding box center [368, 595] width 737 height 994
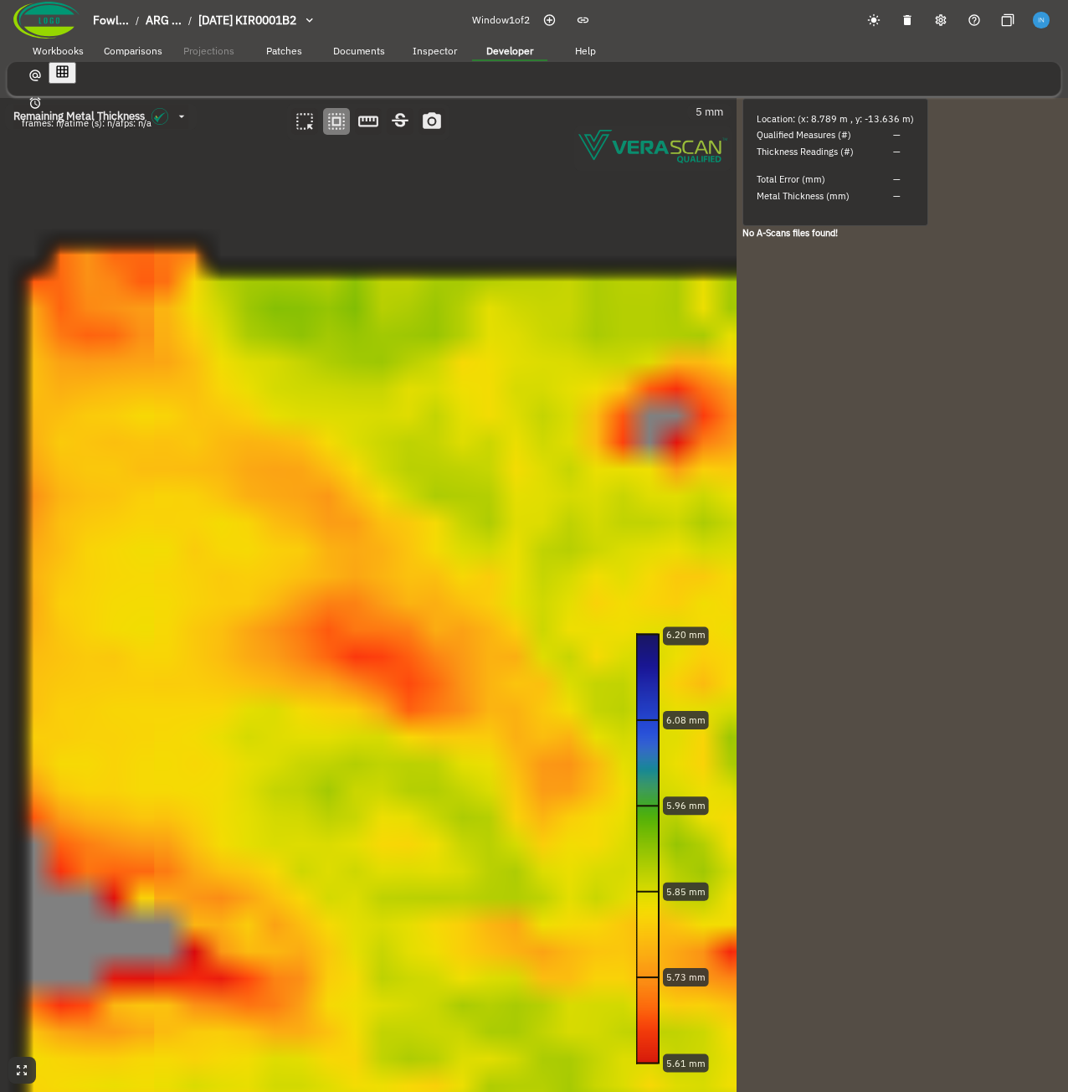
drag, startPoint x: 169, startPoint y: 408, endPoint x: 367, endPoint y: 573, distance: 257.4
click at [367, 573] on canvas at bounding box center [368, 595] width 737 height 994
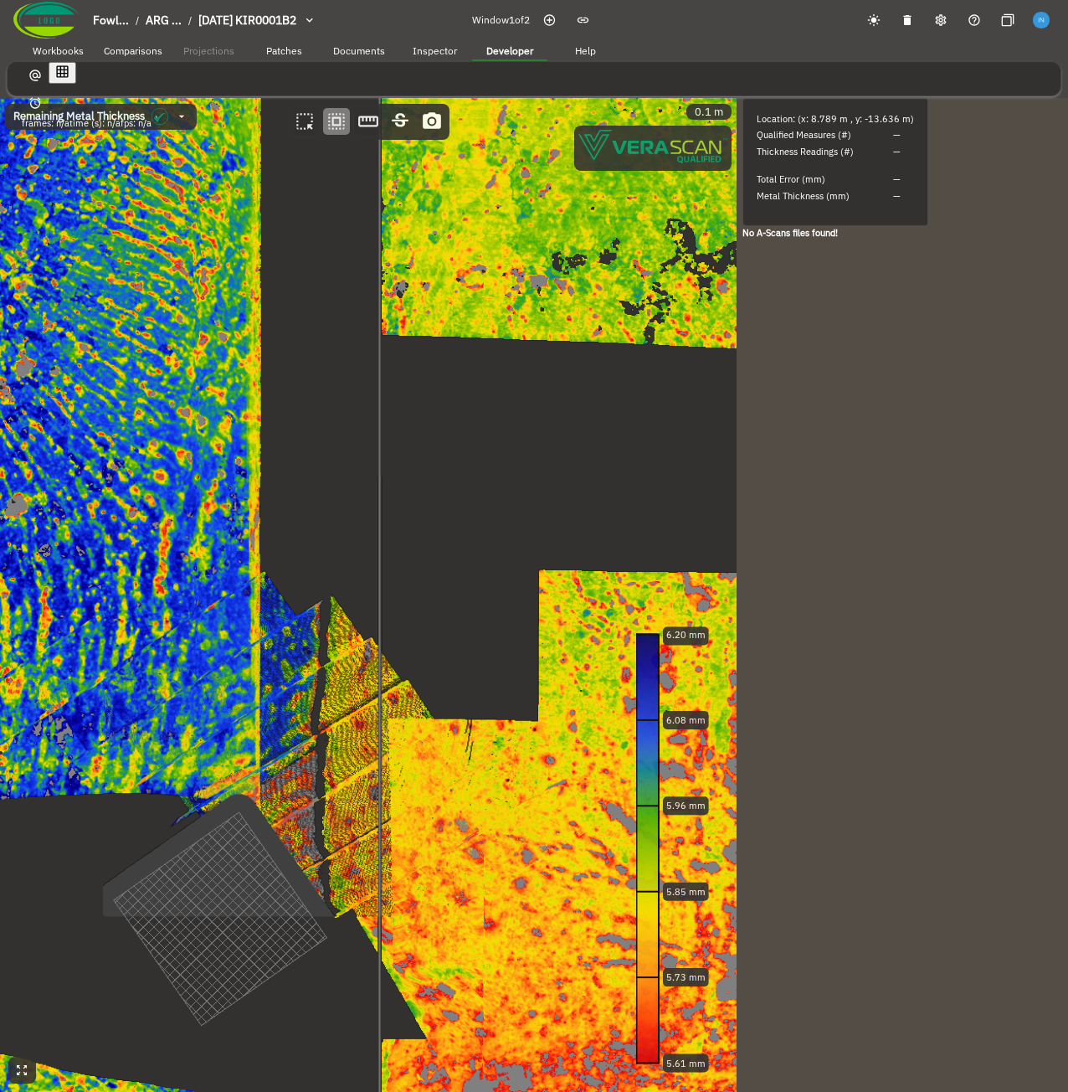
drag, startPoint x: 558, startPoint y: 577, endPoint x: 485, endPoint y: 552, distance: 77.8
click at [485, 552] on canvas at bounding box center [368, 595] width 737 height 994
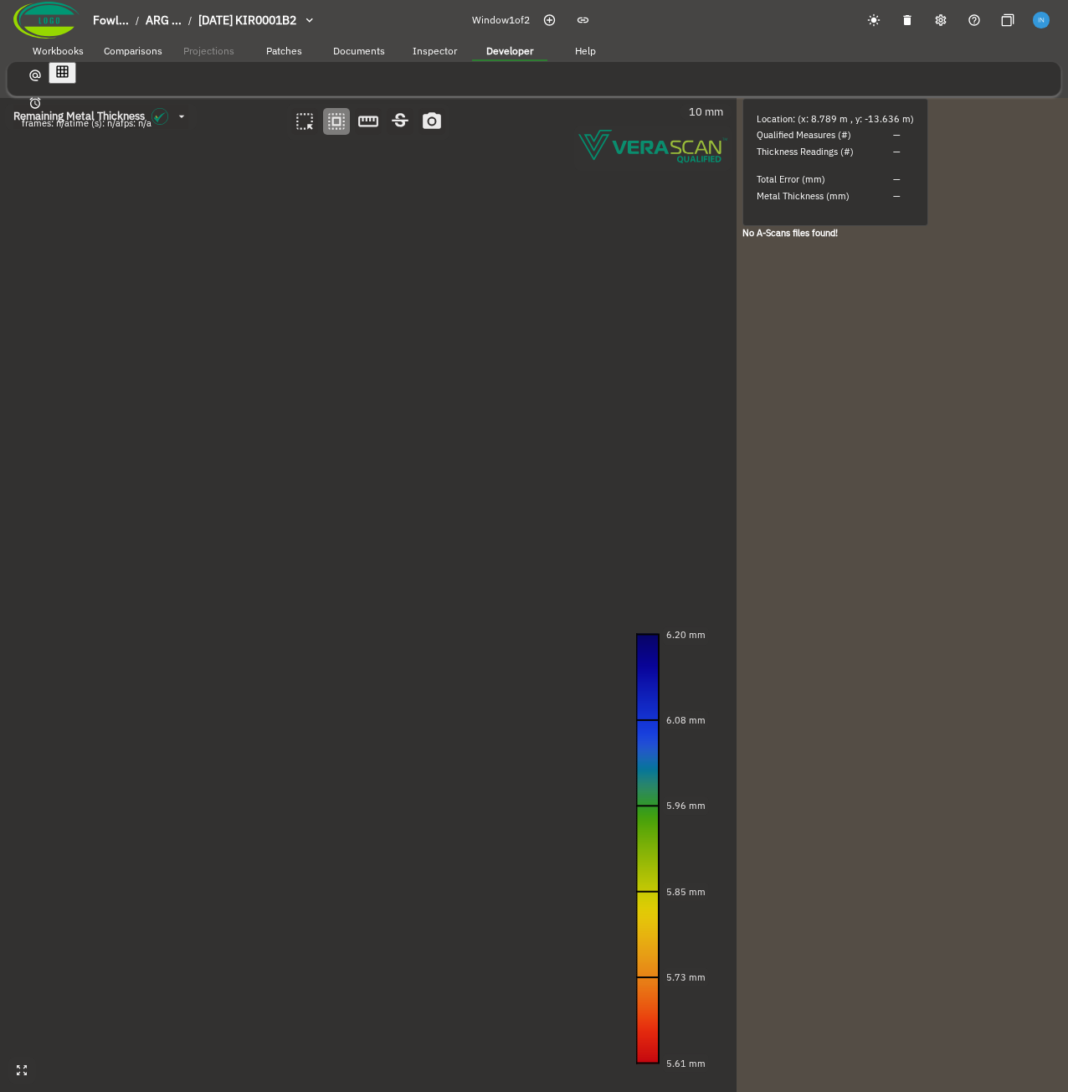
drag, startPoint x: 512, startPoint y: 572, endPoint x: 178, endPoint y: 534, distance: 336.2
click at [178, 534] on canvas at bounding box center [368, 595] width 737 height 994
click at [396, 556] on canvas at bounding box center [368, 595] width 737 height 994
click at [400, 571] on canvas at bounding box center [368, 595] width 737 height 994
click at [397, 567] on canvas at bounding box center [368, 595] width 737 height 994
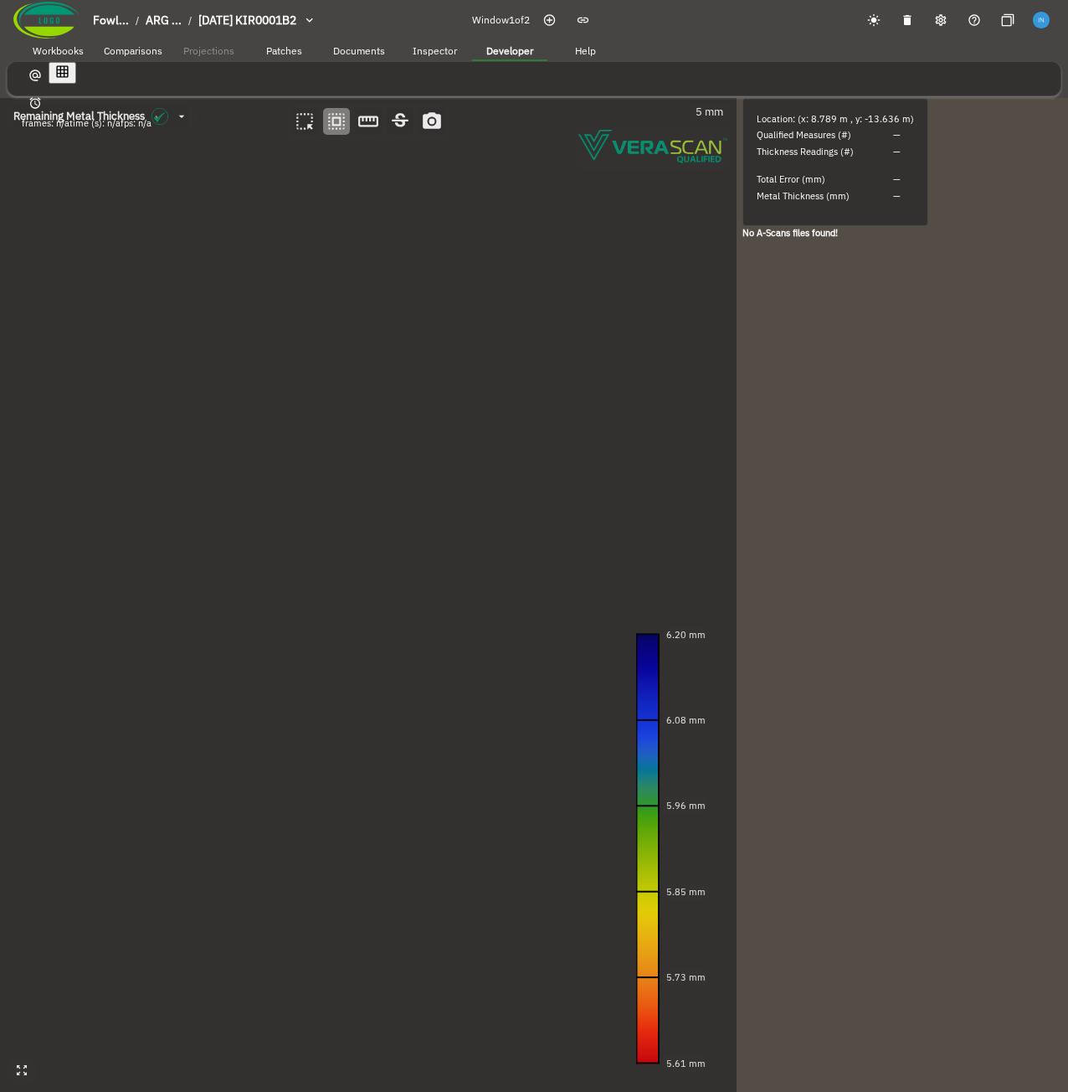
click at [397, 558] on canvas at bounding box center [368, 595] width 737 height 994
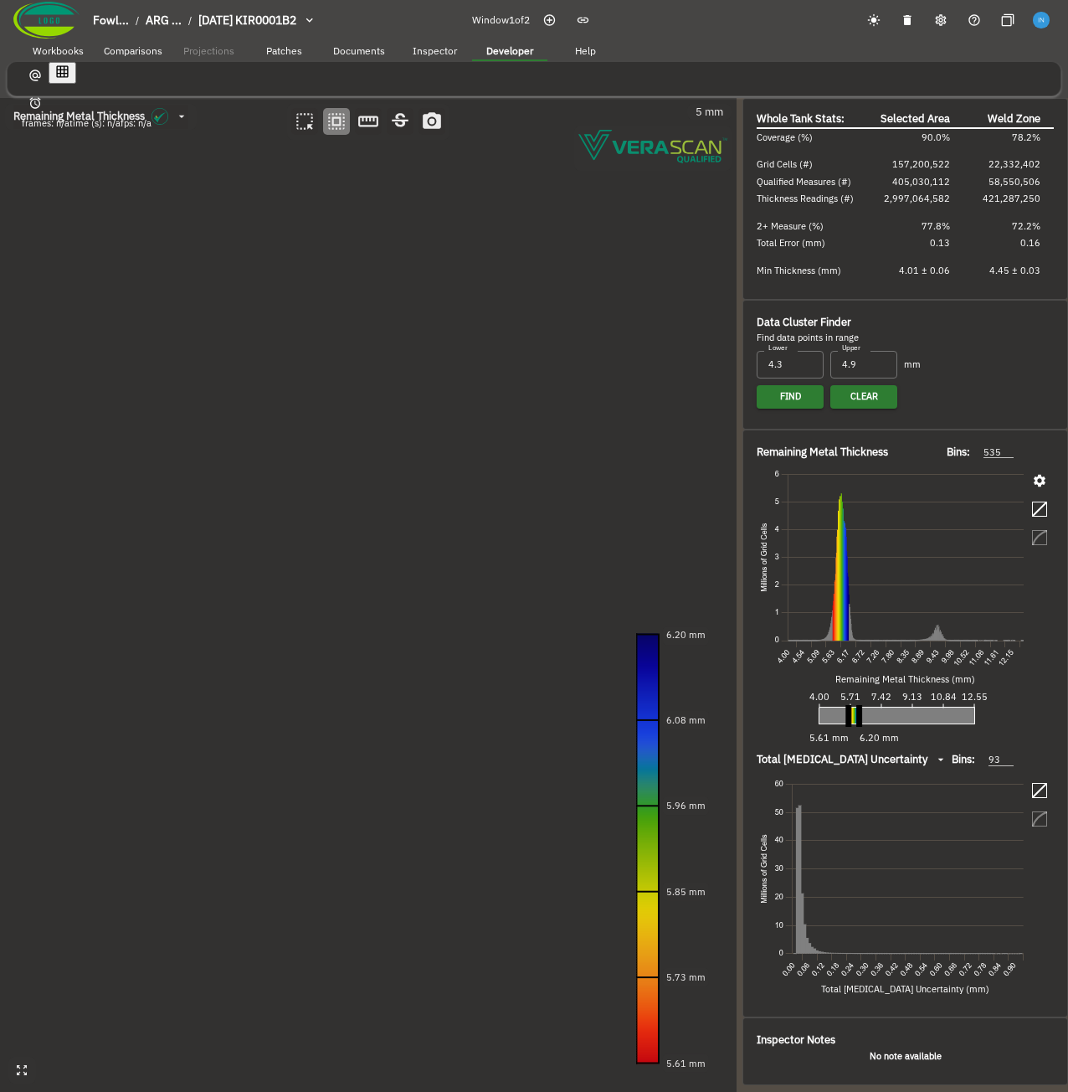
click at [397, 558] on canvas at bounding box center [368, 595] width 737 height 994
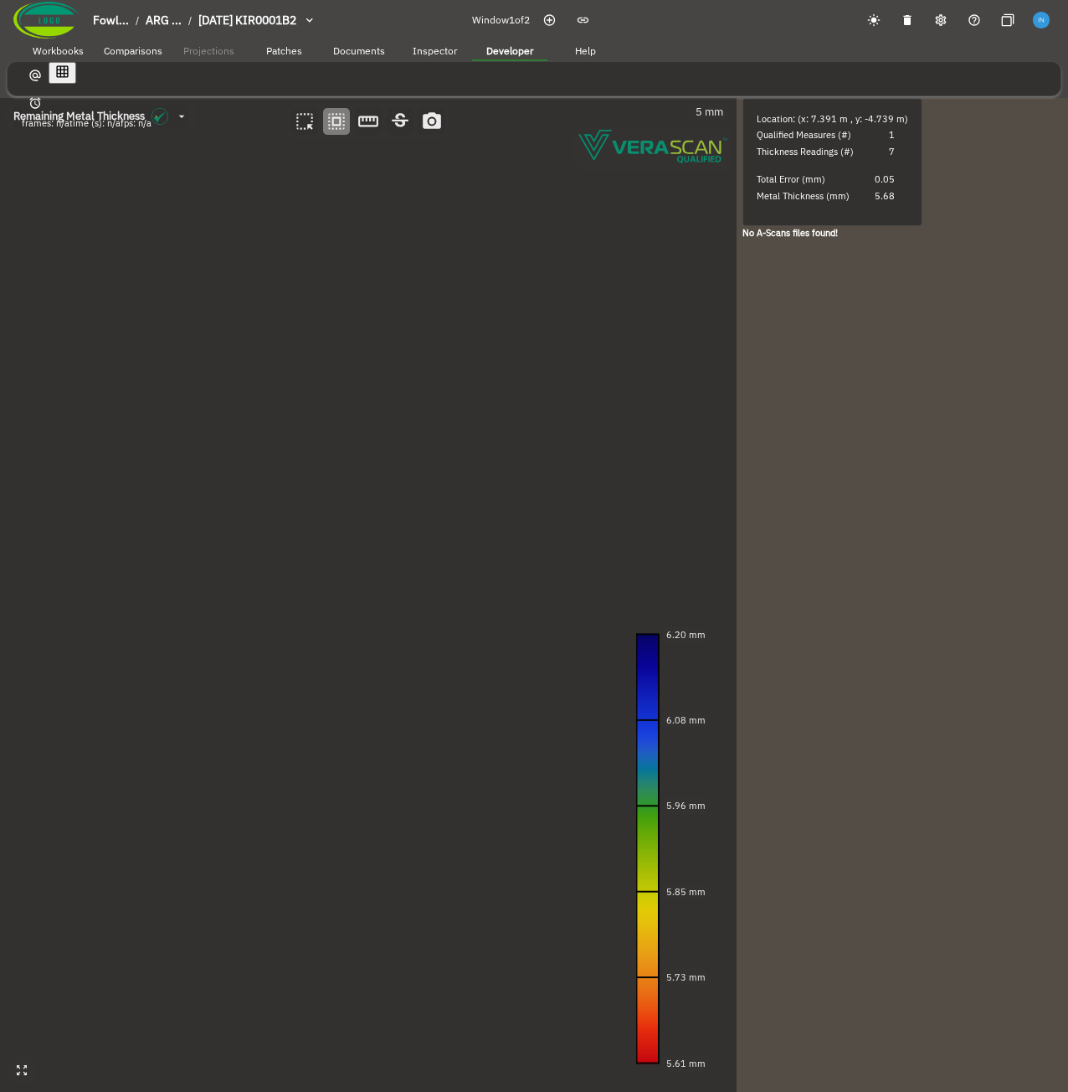
click at [368, 608] on canvas at bounding box center [368, 595] width 737 height 994
click at [502, 584] on canvas at bounding box center [368, 595] width 737 height 994
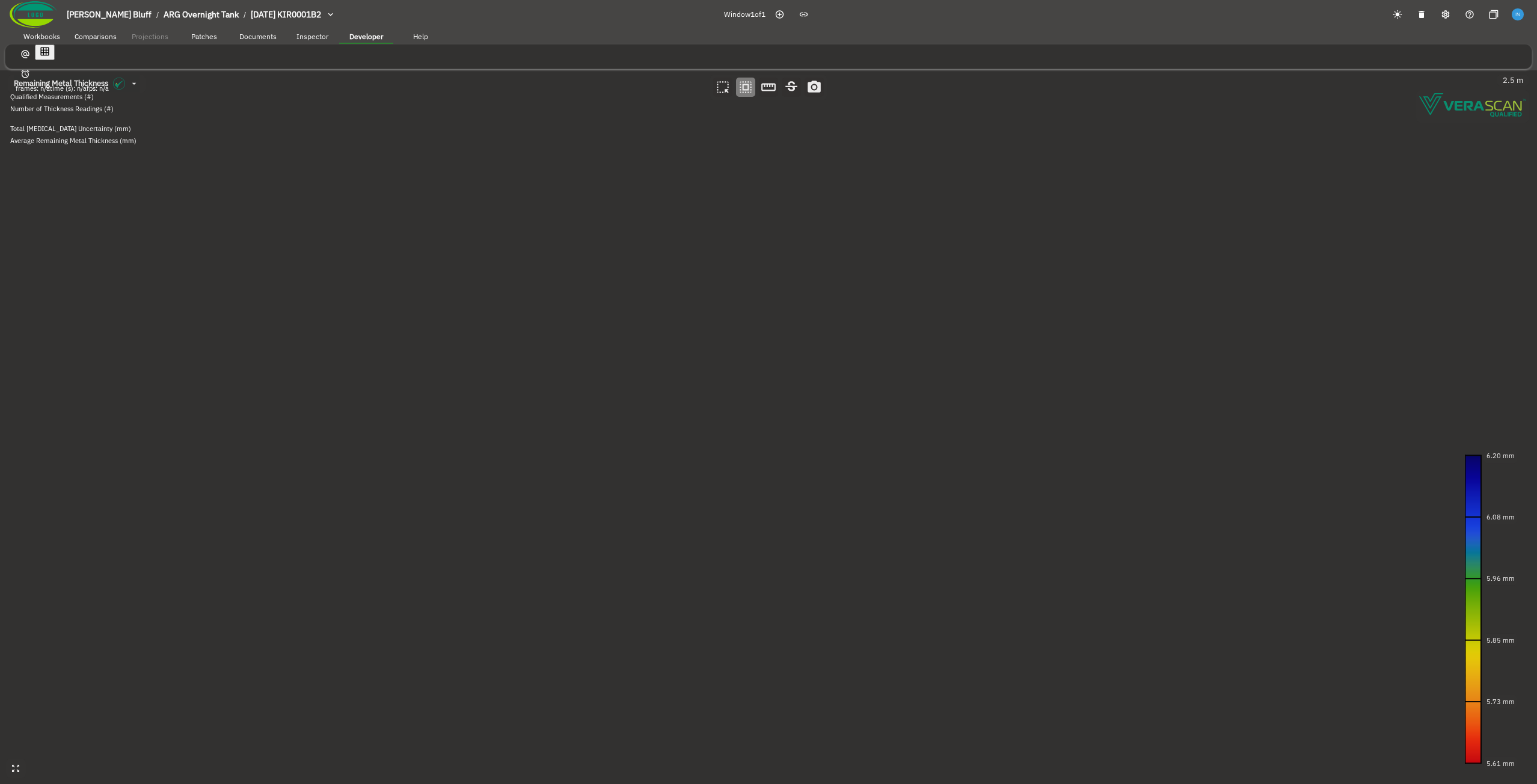
drag, startPoint x: 544, startPoint y: 359, endPoint x: 498, endPoint y: 316, distance: 63.0
click at [498, 316] on canvas at bounding box center [768, 427] width 1537 height 714
click at [505, 532] on div "Rotate 90 deg right" at bounding box center [478, 540] width 125 height 18
drag, startPoint x: 526, startPoint y: 476, endPoint x: 515, endPoint y: 475, distance: 11.0
click at [515, 475] on canvas at bounding box center [768, 427] width 1537 height 714
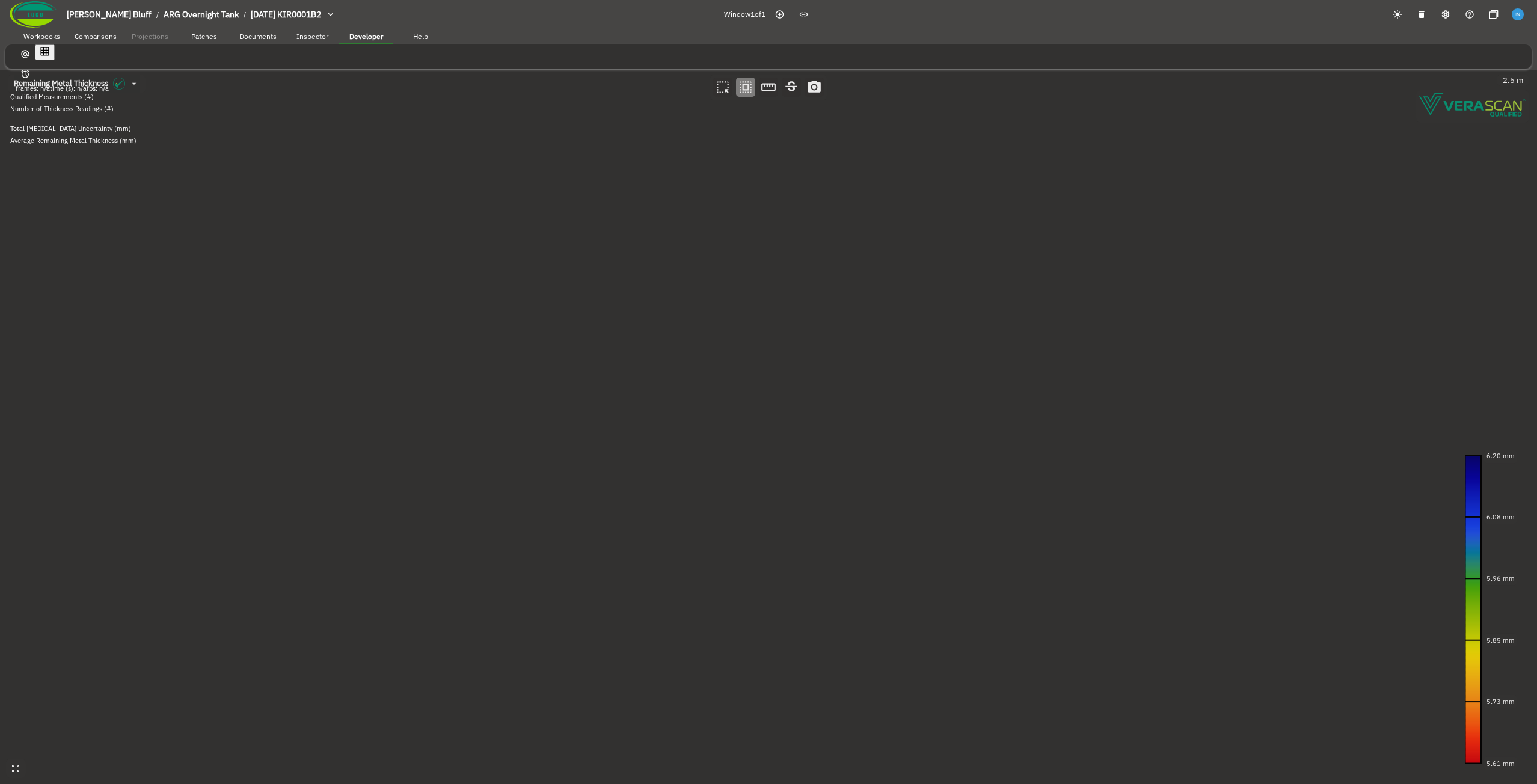
drag, startPoint x: 329, startPoint y: 451, endPoint x: 310, endPoint y: 449, distance: 19.1
click at [310, 449] on canvas at bounding box center [768, 427] width 1537 height 714
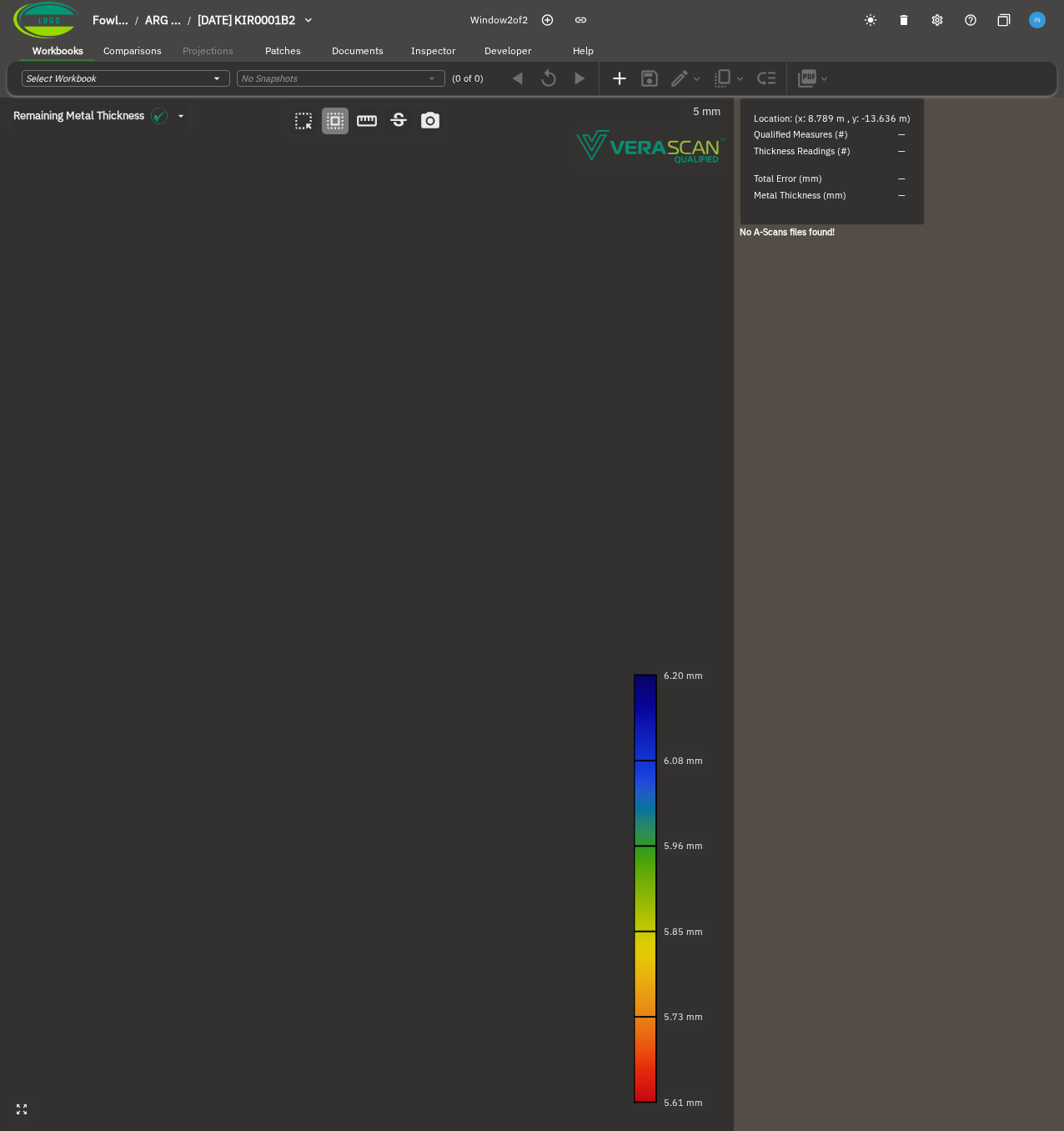
click at [587, 20] on icon "button" at bounding box center [581, 21] width 11 height 6
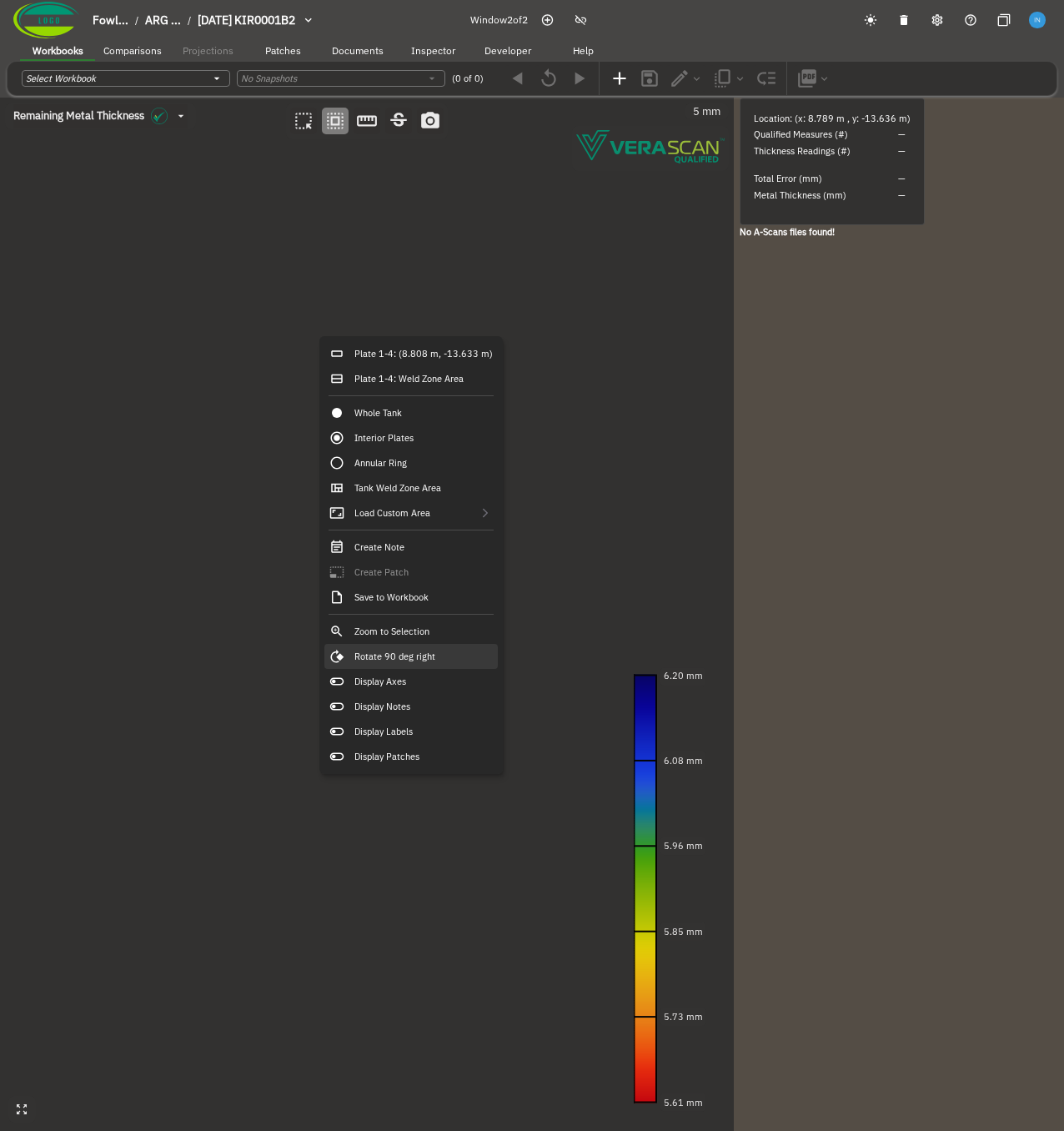
click at [444, 541] on div "Rotate 90 deg right" at bounding box center [411, 656] width 173 height 25
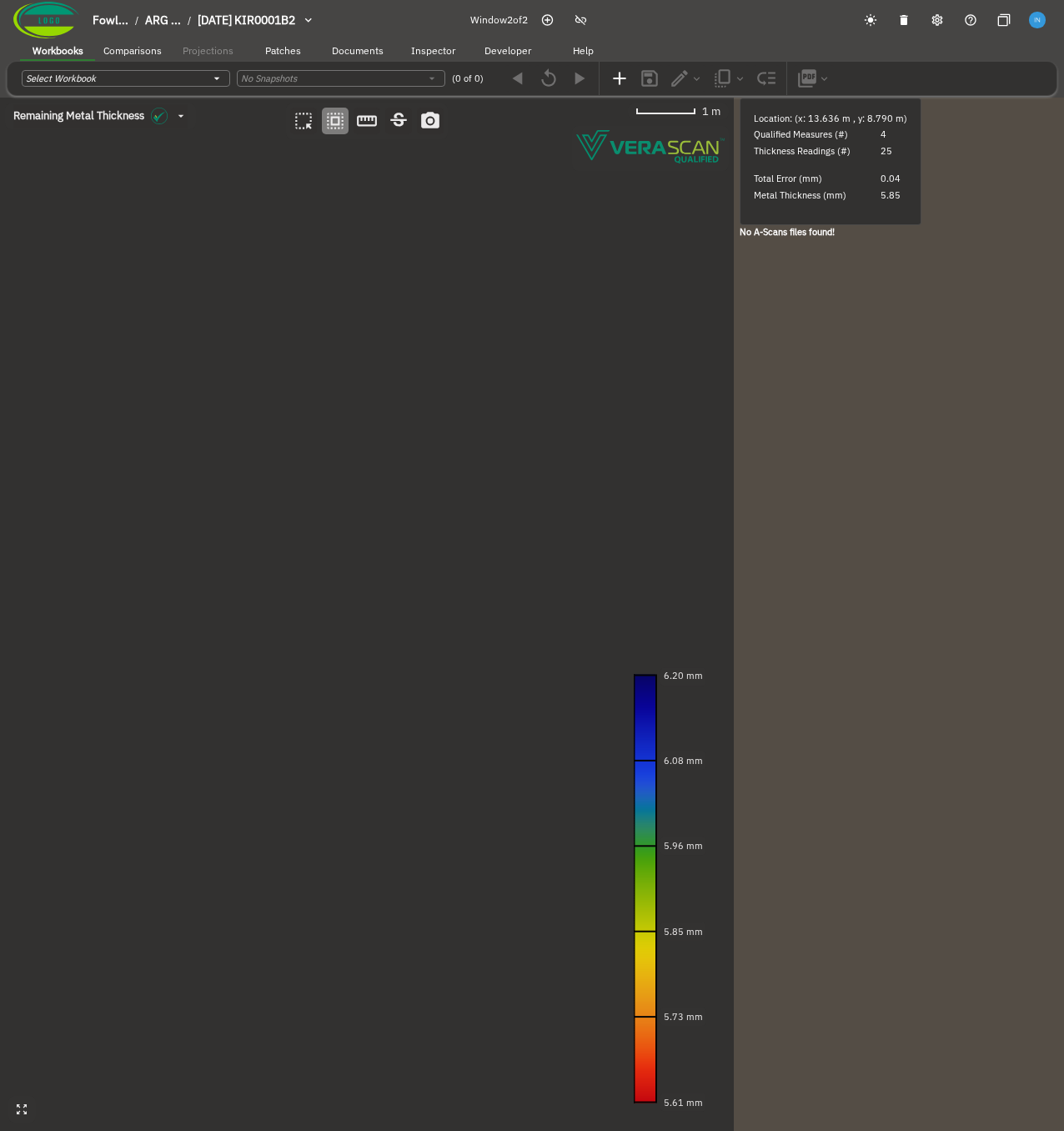
drag, startPoint x: 464, startPoint y: 821, endPoint x: 291, endPoint y: 569, distance: 305.7
click at [291, 541] on canvas at bounding box center [367, 614] width 734 height 1033
drag, startPoint x: 249, startPoint y: 690, endPoint x: -90, endPoint y: 280, distance: 532.0
click at [0, 280] on html "Fowl... / ARG ... / [DATE] KIR0001B2 Window 2 of 2 Workbooks Comparisons Projec…" at bounding box center [532, 595] width 1064 height 1190
drag, startPoint x: 287, startPoint y: 764, endPoint x: 295, endPoint y: 106, distance: 658.0
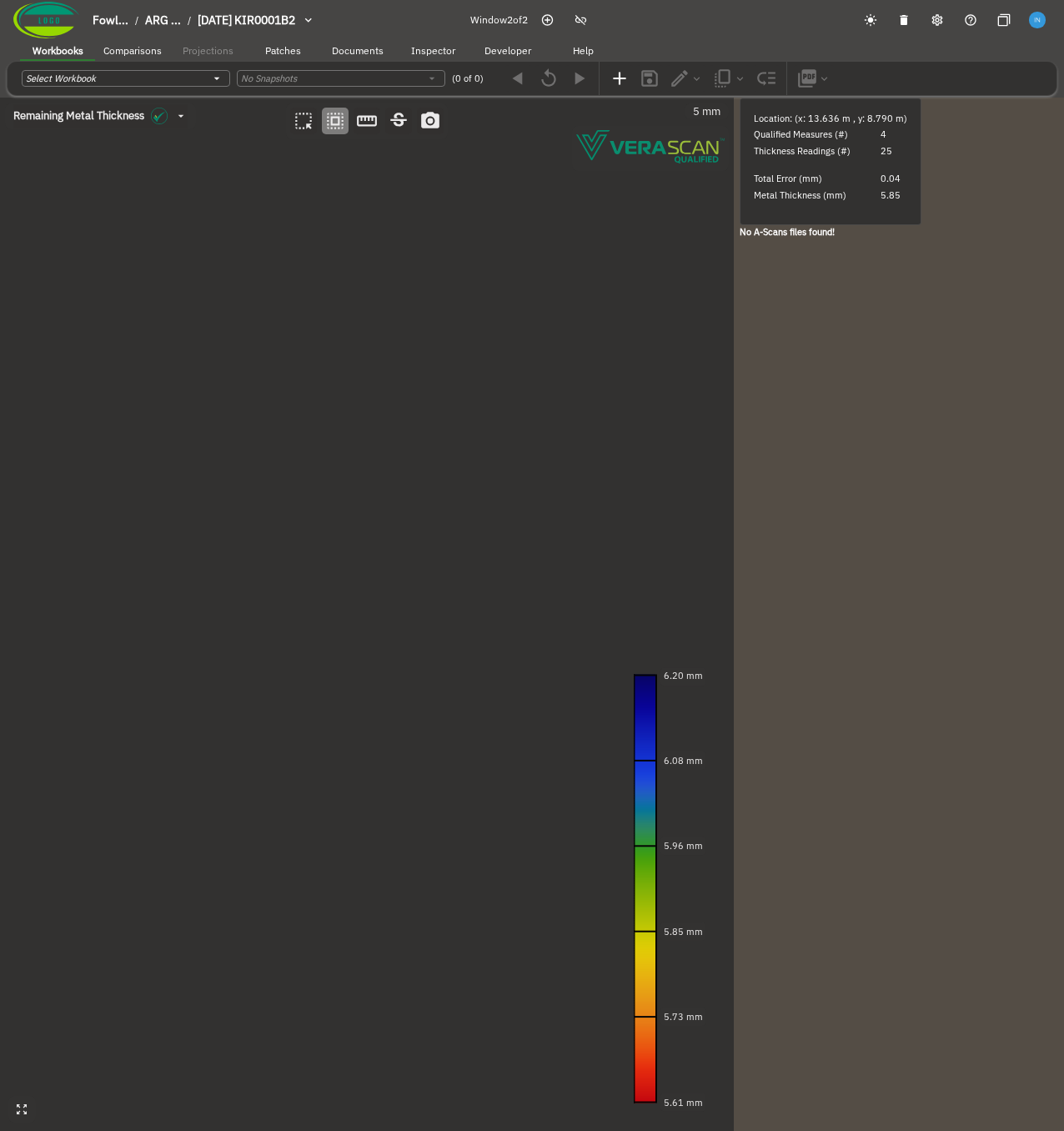
click at [295, 106] on div "Remaining Metal Thickness [object Object] 5 mm 6.20 mm 6.08 mm 5.96 mm 5.85 mm …" at bounding box center [367, 614] width 734 height 1033
click at [305, 541] on canvas at bounding box center [367, 614] width 734 height 1033
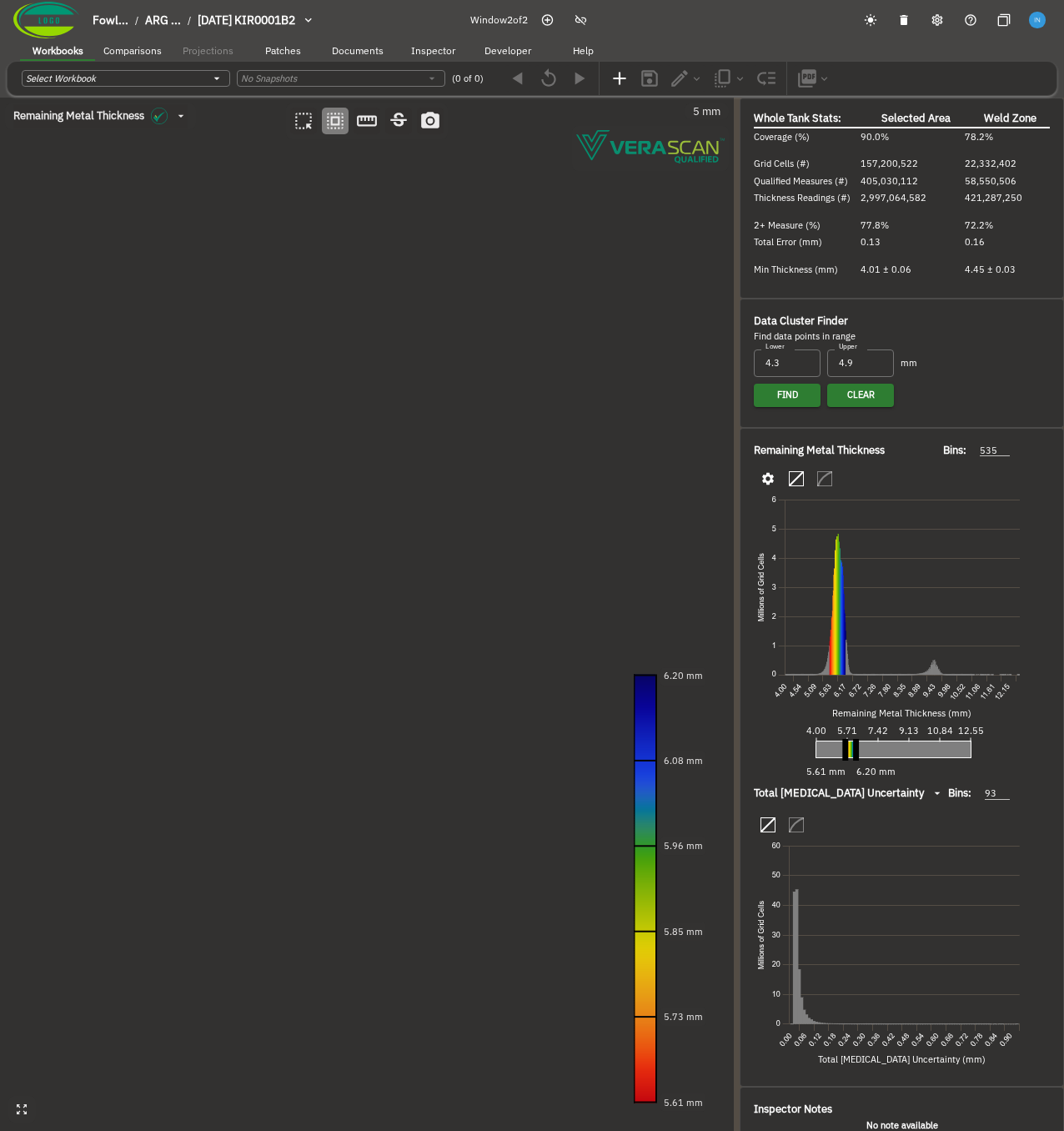
click at [319, 541] on canvas at bounding box center [367, 614] width 734 height 1033
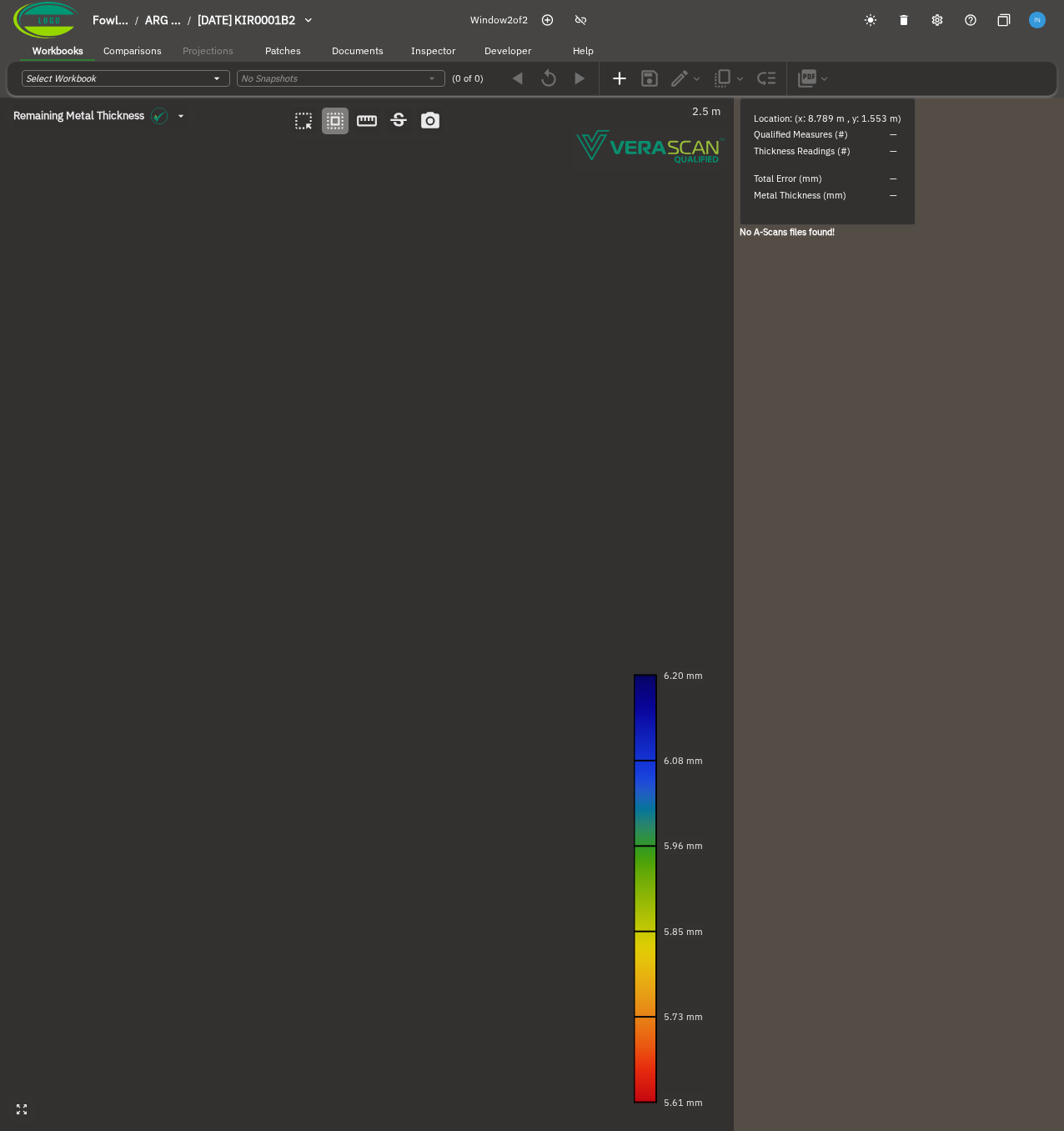
drag, startPoint x: 187, startPoint y: 421, endPoint x: 225, endPoint y: 621, distance: 203.6
click at [225, 541] on canvas at bounding box center [367, 614] width 734 height 1033
drag, startPoint x: 353, startPoint y: 537, endPoint x: 118, endPoint y: 563, distance: 236.4
click at [118, 541] on canvas at bounding box center [367, 614] width 734 height 1033
drag, startPoint x: 269, startPoint y: 466, endPoint x: 250, endPoint y: 677, distance: 211.9
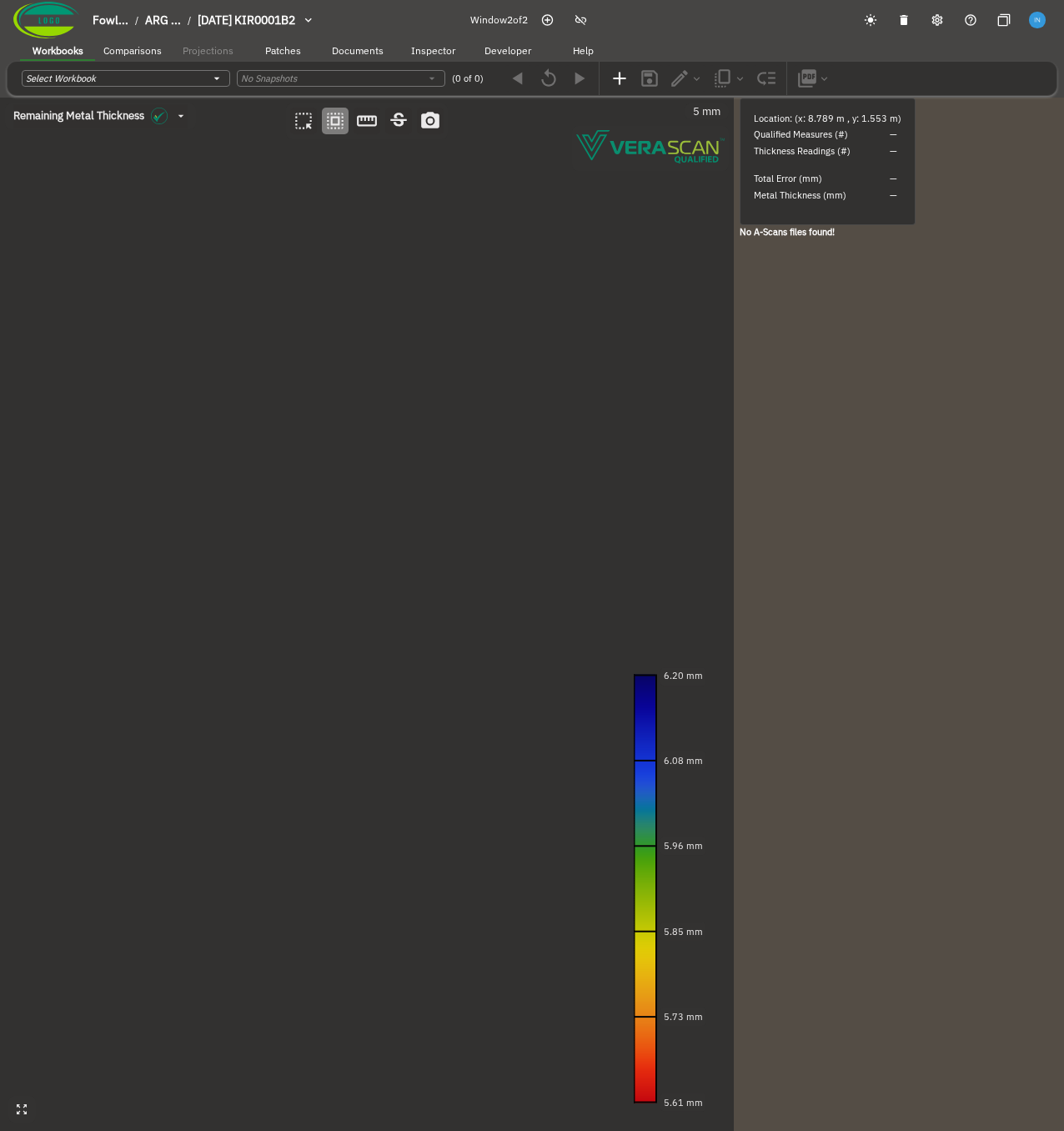
click at [174, 541] on canvas at bounding box center [367, 614] width 734 height 1033
click at [276, 541] on canvas at bounding box center [367, 614] width 734 height 1033
drag, startPoint x: 75, startPoint y: 534, endPoint x: 187, endPoint y: 580, distance: 121.1
click at [187, 541] on canvas at bounding box center [367, 614] width 734 height 1033
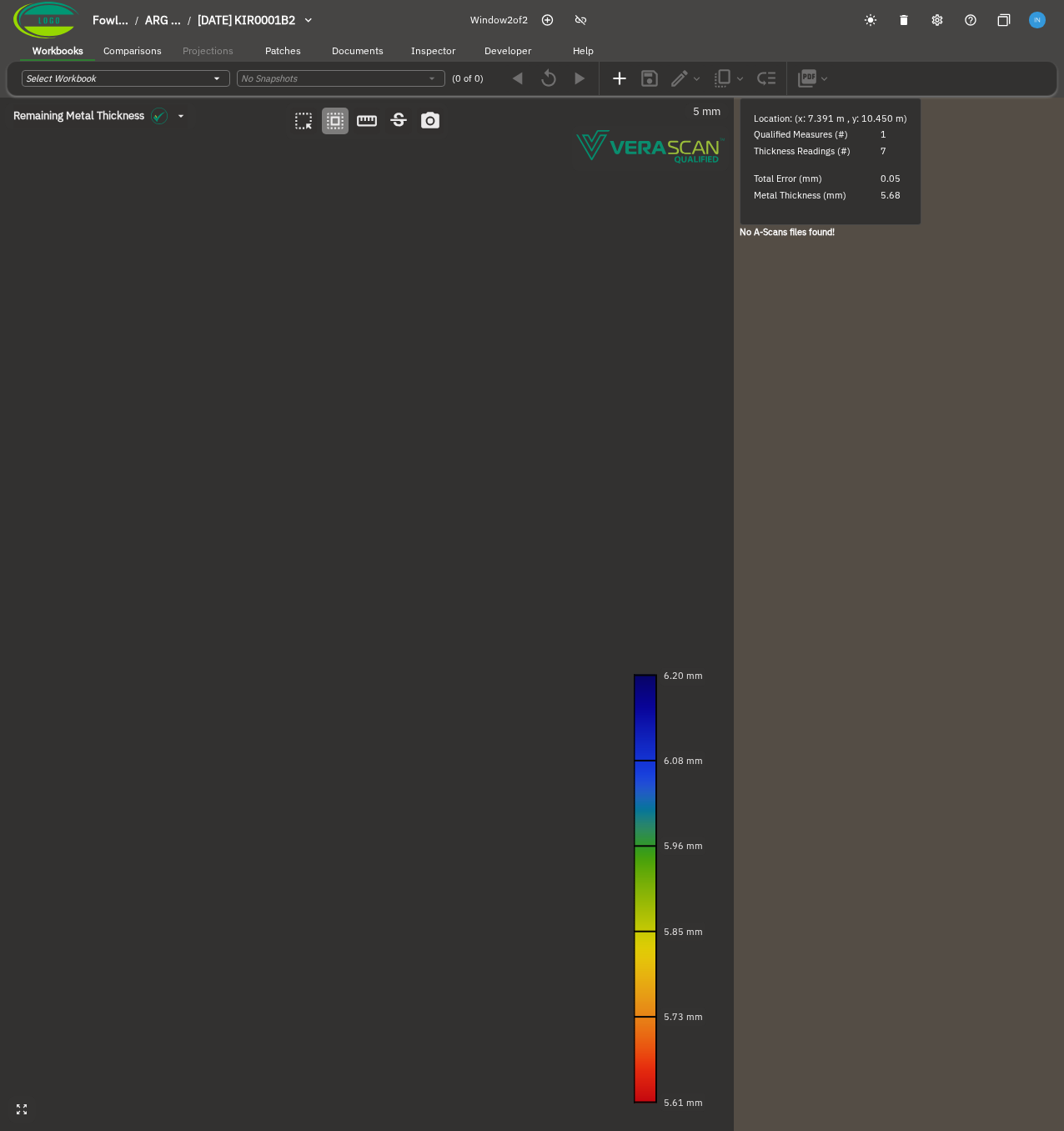
drag, startPoint x: 247, startPoint y: 448, endPoint x: 204, endPoint y: 683, distance: 238.9
click at [204, 541] on canvas at bounding box center [367, 614] width 734 height 1033
click at [307, 541] on canvas at bounding box center [367, 614] width 734 height 1033
click at [254, 541] on canvas at bounding box center [367, 614] width 734 height 1033
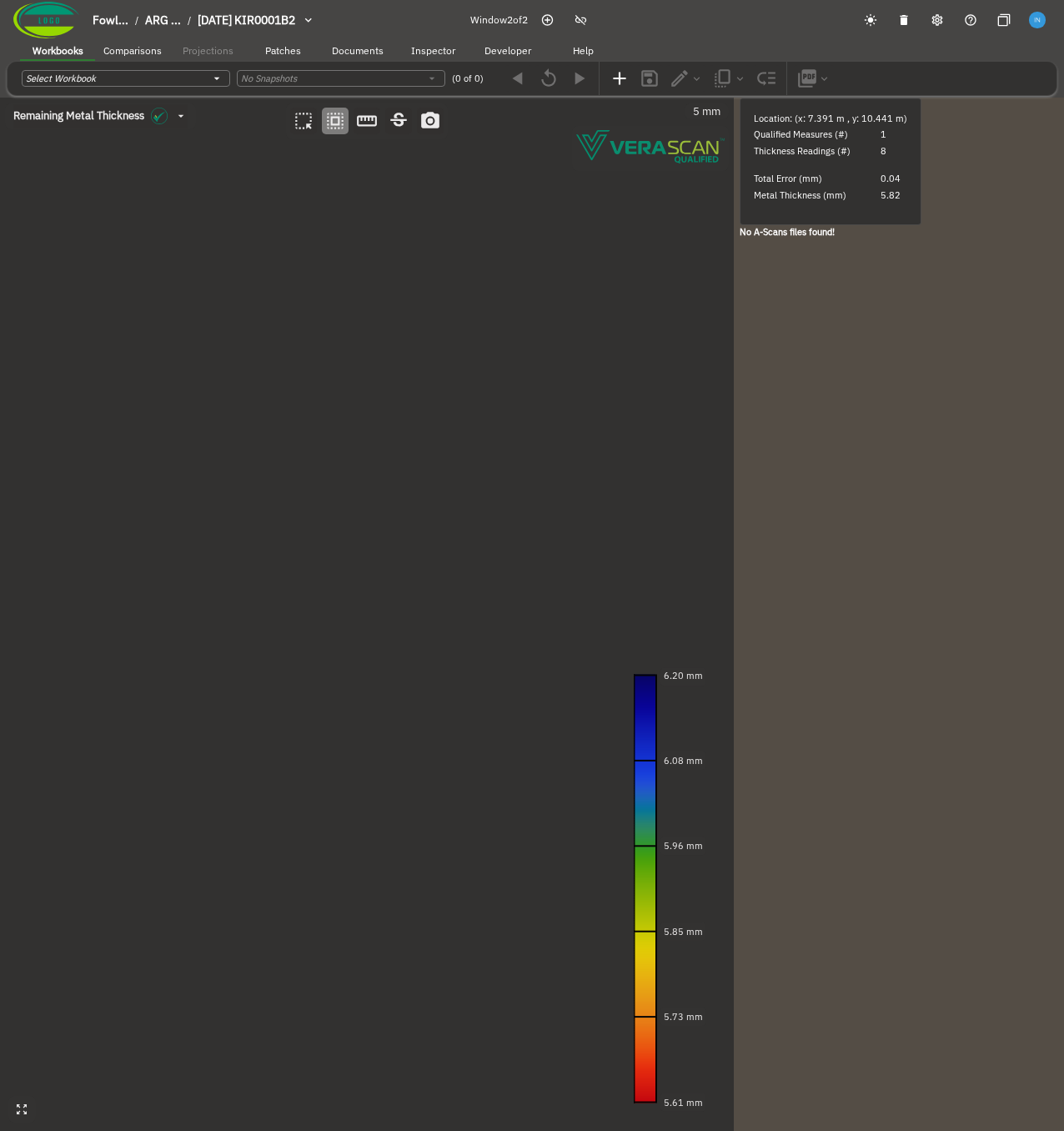
click at [587, 21] on icon "button" at bounding box center [581, 19] width 13 height 13
click at [132, 541] on canvas at bounding box center [367, 614] width 734 height 1033
drag, startPoint x: 291, startPoint y: 751, endPoint x: -93, endPoint y: 677, distance: 391.1
click at [0, 541] on html "Fowl... / ARG ... / [DATE] KIR0001B2 Window 2 of 2 Workbooks Comparisons Projec…" at bounding box center [532, 595] width 1064 height 1190
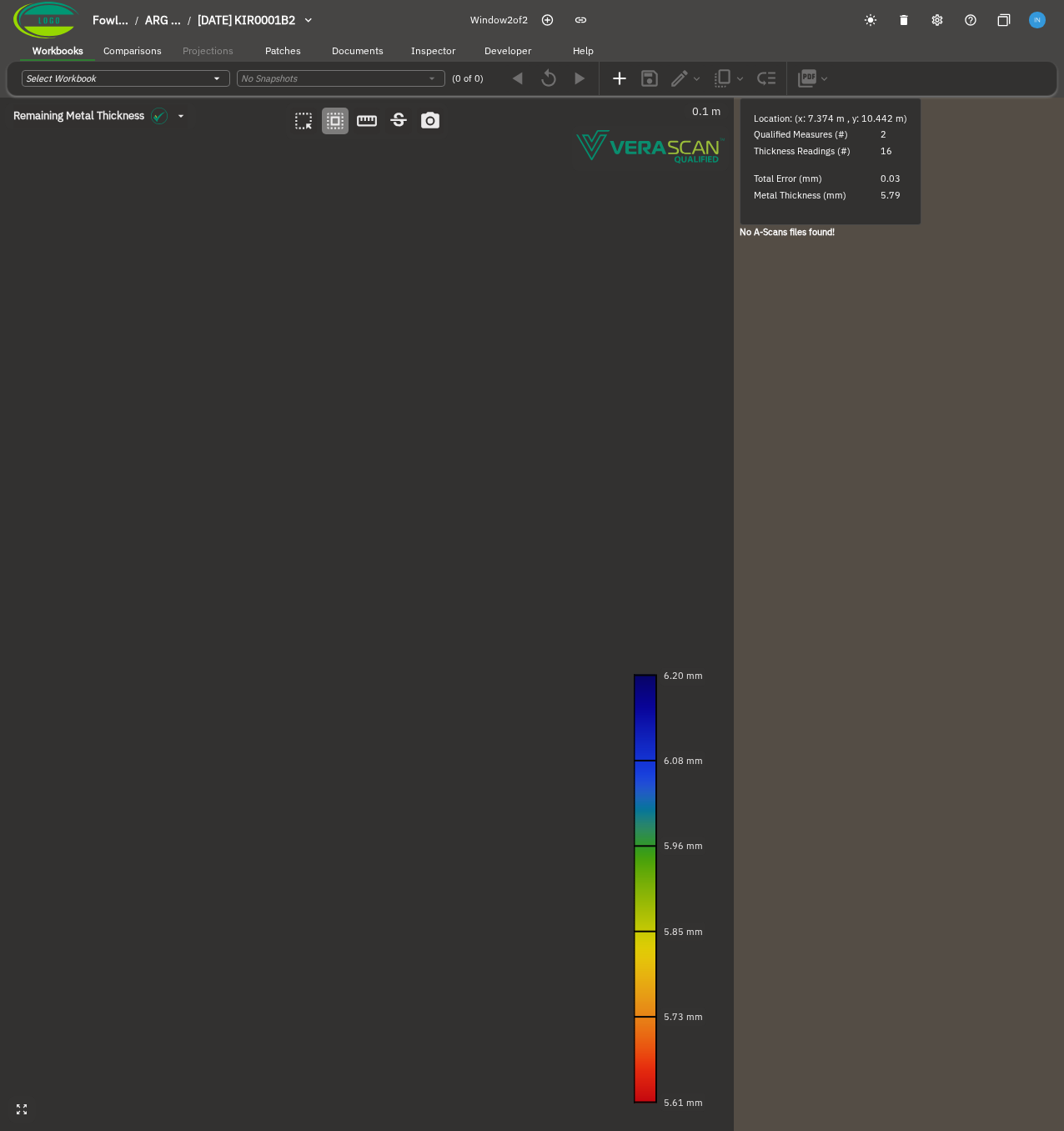
drag, startPoint x: 90, startPoint y: 725, endPoint x: 85, endPoint y: 736, distance: 12.1
click at [85, 541] on canvas at bounding box center [367, 614] width 734 height 1033
click at [105, 541] on canvas at bounding box center [367, 614] width 734 height 1033
drag, startPoint x: 243, startPoint y: 643, endPoint x: 237, endPoint y: 662, distance: 19.9
click at [237, 541] on canvas at bounding box center [367, 614] width 734 height 1033
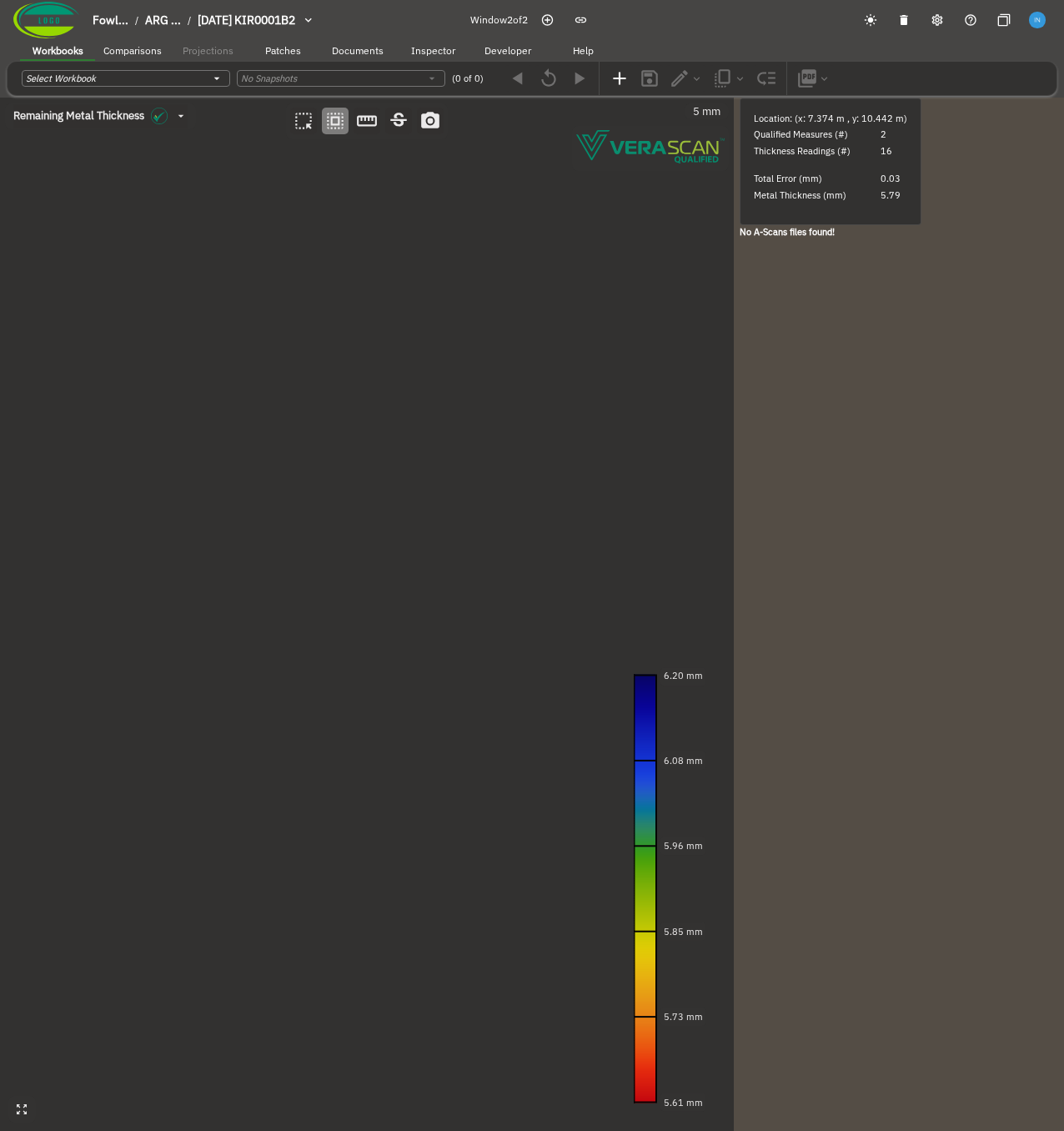
click at [254, 541] on canvas at bounding box center [367, 614] width 734 height 1033
click at [332, 541] on canvas at bounding box center [367, 614] width 734 height 1033
drag, startPoint x: 233, startPoint y: 689, endPoint x: 228, endPoint y: 574, distance: 115.1
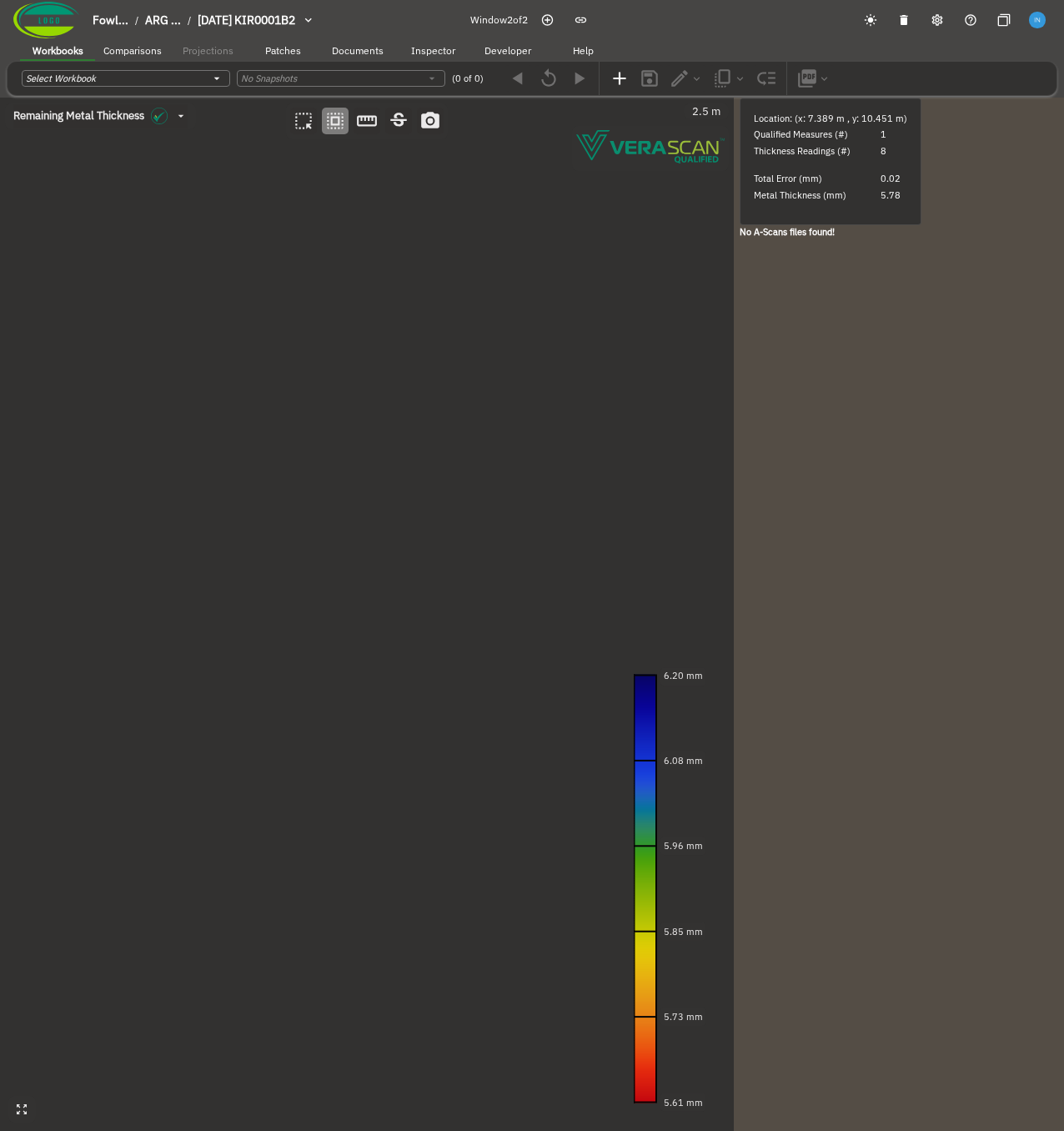
click at [228, 541] on canvas at bounding box center [367, 614] width 734 height 1033
